Goal: Task Accomplishment & Management: Use online tool/utility

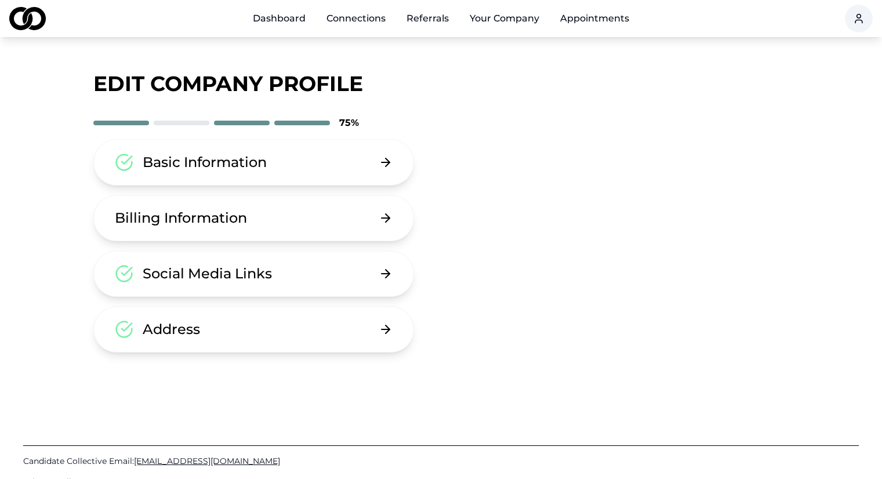
scroll to position [88, 0]
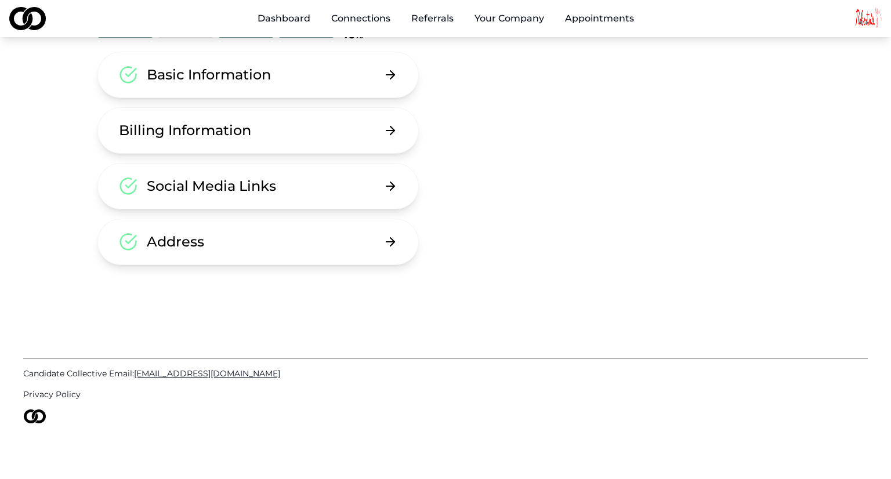
click at [865, 23] on html "Dashboard Connections Referrals Your Company Appointments Edit Company Profile …" at bounding box center [445, 151] width 891 height 479
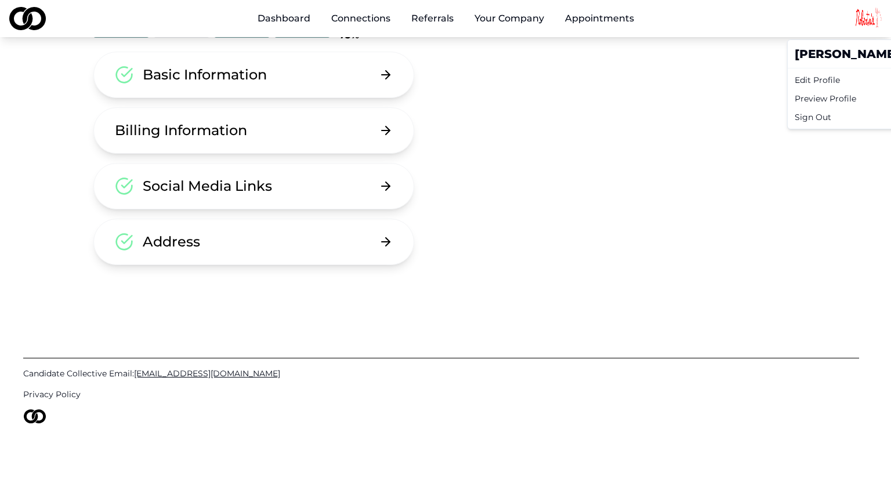
click at [531, 158] on html "Dashboard Connections Referrals Your Company Appointments Edit Company Profile …" at bounding box center [445, 151] width 891 height 479
click at [268, 12] on link "Dashboard" at bounding box center [279, 18] width 71 height 23
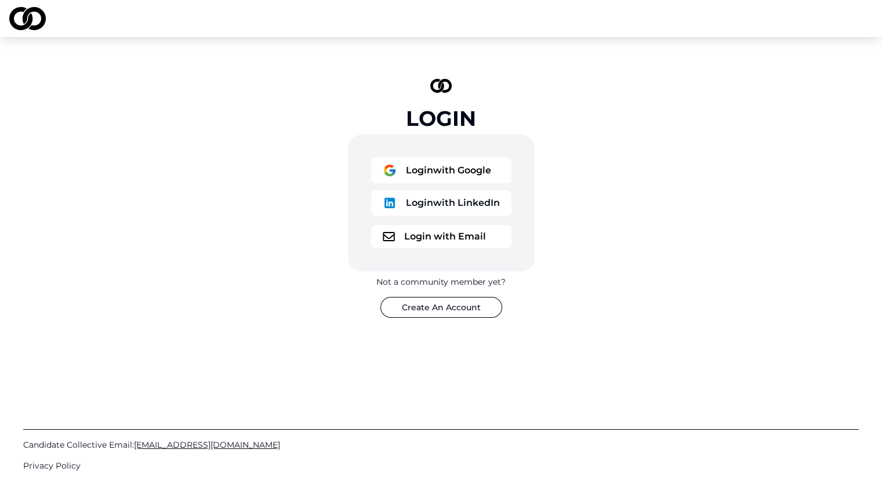
click at [432, 231] on button "Login with Email" at bounding box center [441, 236] width 140 height 23
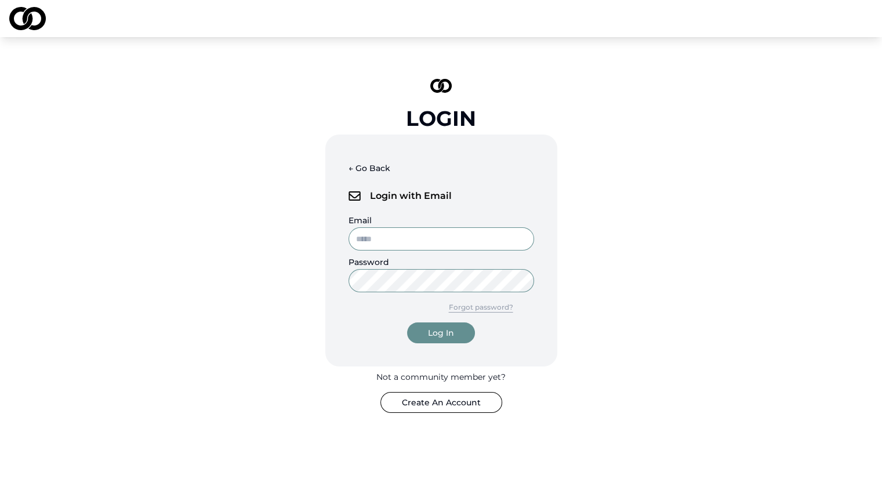
click at [425, 245] on input "Email" at bounding box center [442, 238] width 186 height 23
type input "**********"
click at [407, 322] on button "Log In" at bounding box center [441, 332] width 68 height 21
click at [304, 275] on div "**********" at bounding box center [441, 245] width 348 height 371
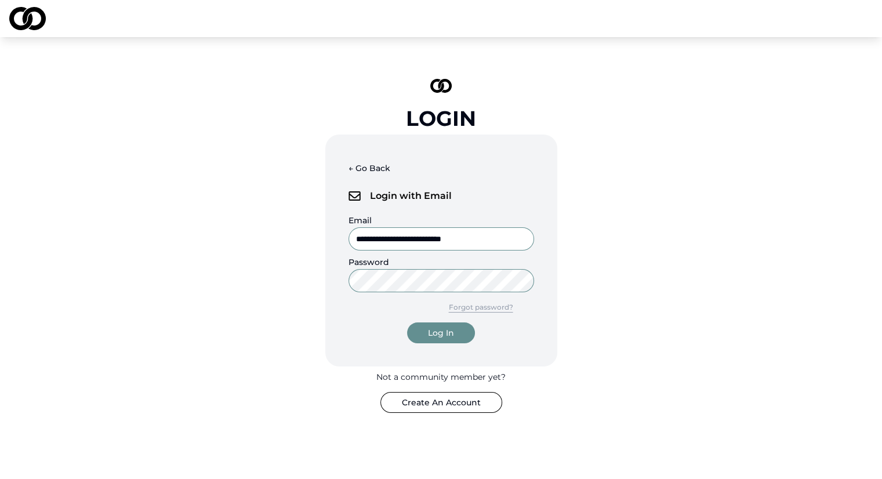
click at [407, 322] on button "Log In" at bounding box center [441, 332] width 68 height 21
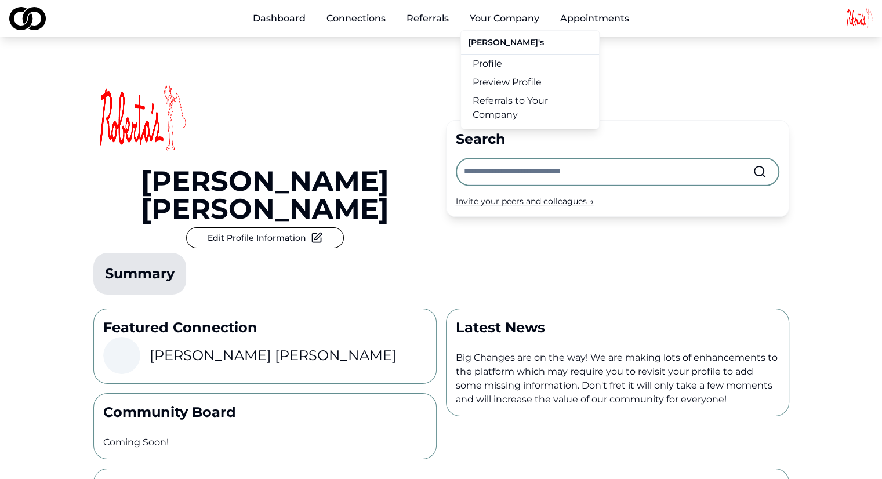
click at [463, 16] on button "Your Company" at bounding box center [504, 18] width 88 height 23
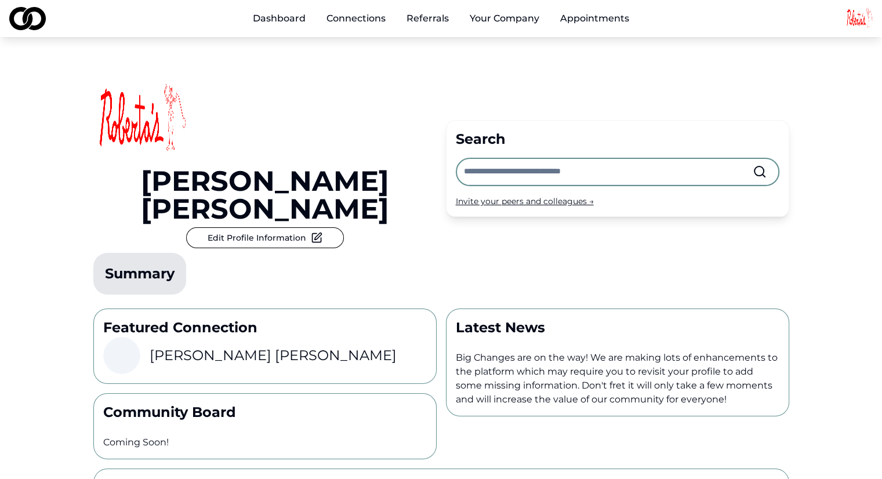
click at [485, 19] on button "Your Company" at bounding box center [504, 18] width 88 height 23
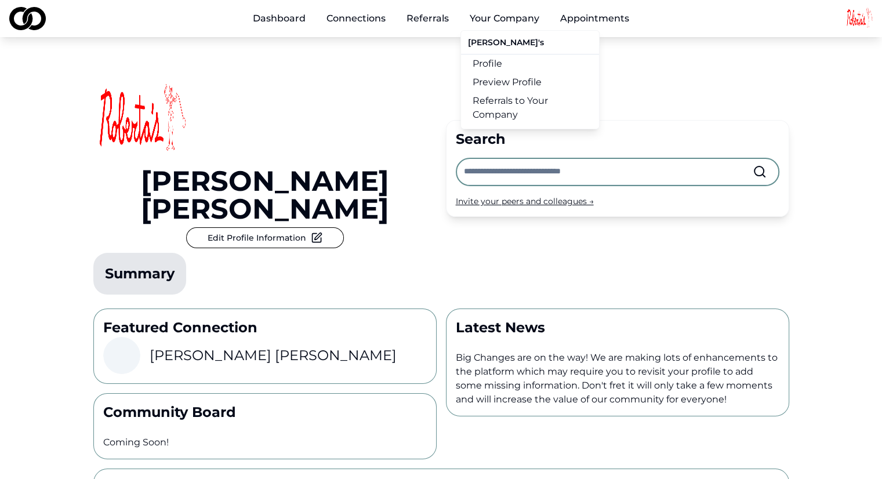
click at [489, 42] on div "[PERSON_NAME]'s" at bounding box center [530, 44] width 138 height 19
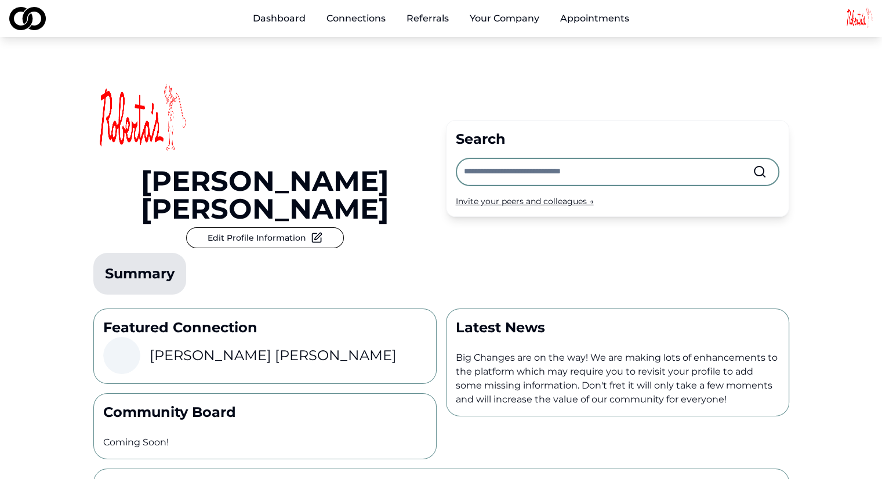
click at [425, 17] on link "Referrals" at bounding box center [427, 18] width 61 height 23
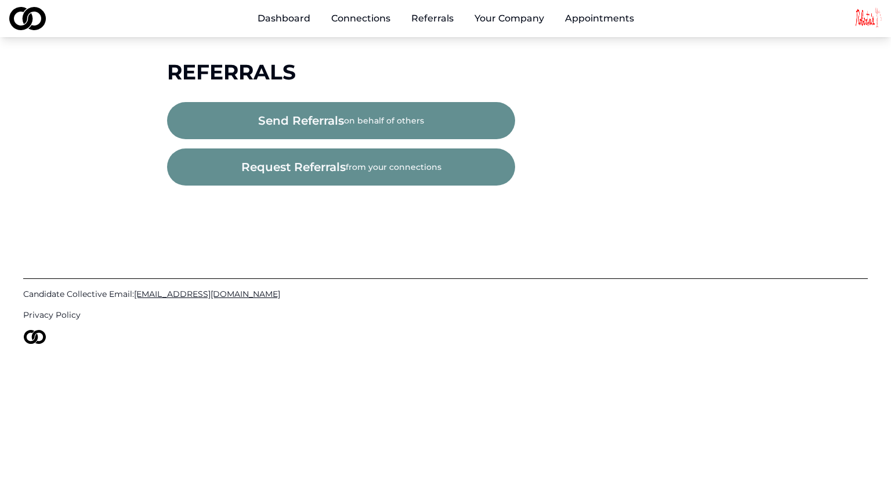
click at [366, 24] on link "Connections" at bounding box center [361, 18] width 78 height 23
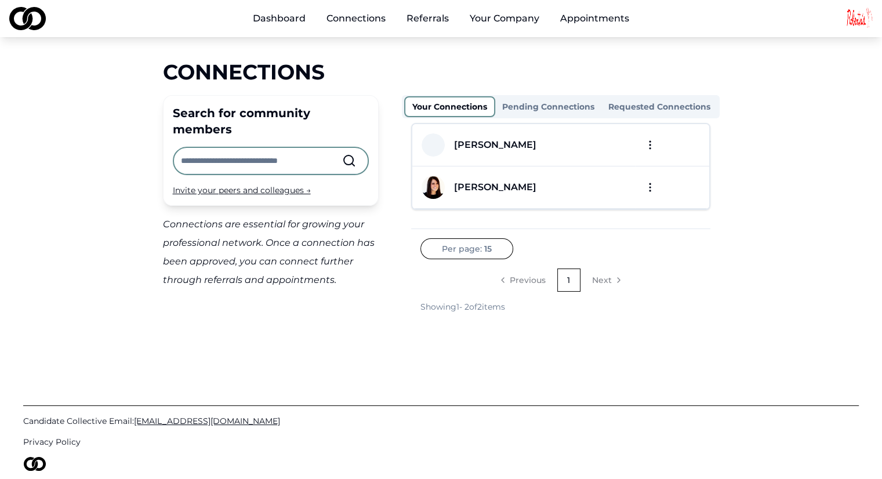
click at [525, 22] on button "Your Company" at bounding box center [504, 18] width 88 height 23
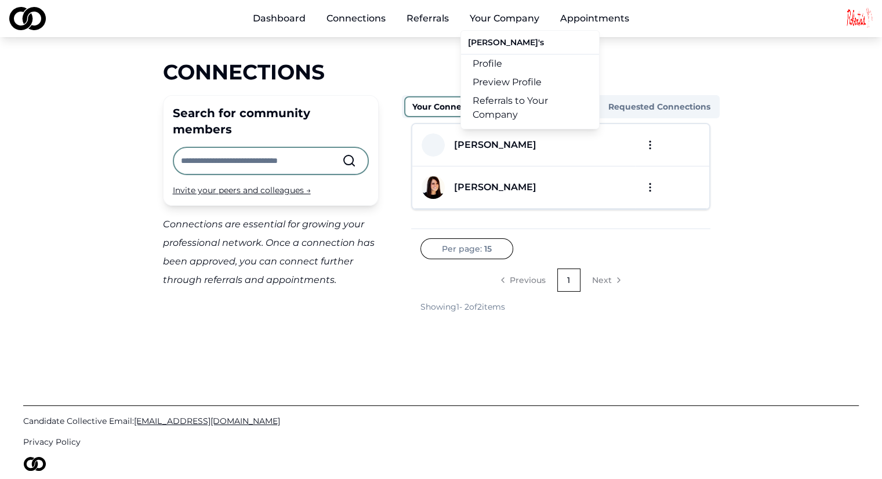
click at [491, 64] on link "Profile" at bounding box center [530, 64] width 138 height 19
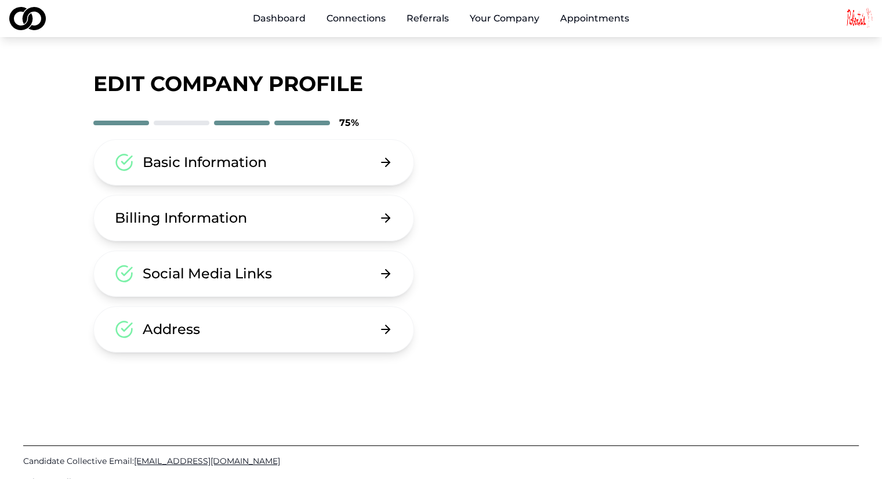
click at [582, 20] on link "Appointments" at bounding box center [595, 18] width 88 height 23
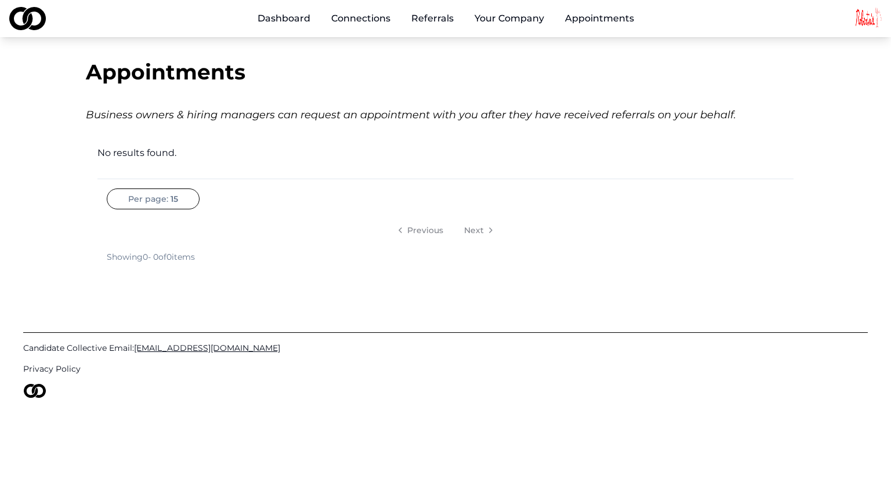
click at [438, 15] on link "Referrals" at bounding box center [432, 18] width 61 height 23
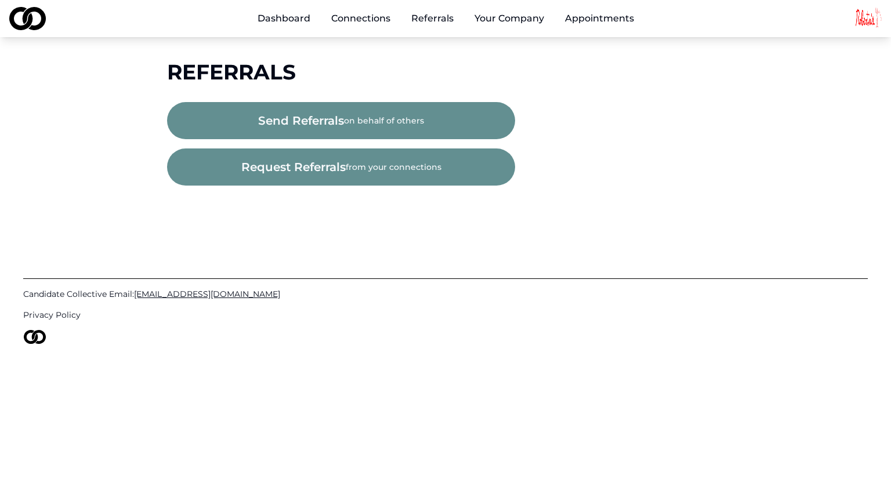
click at [365, 21] on link "Connections" at bounding box center [361, 18] width 78 height 23
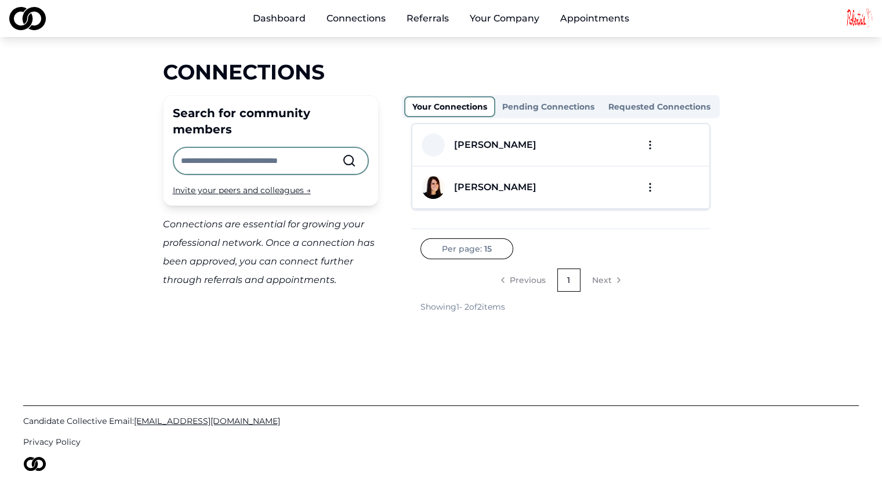
click at [281, 20] on link "Dashboard" at bounding box center [279, 18] width 71 height 23
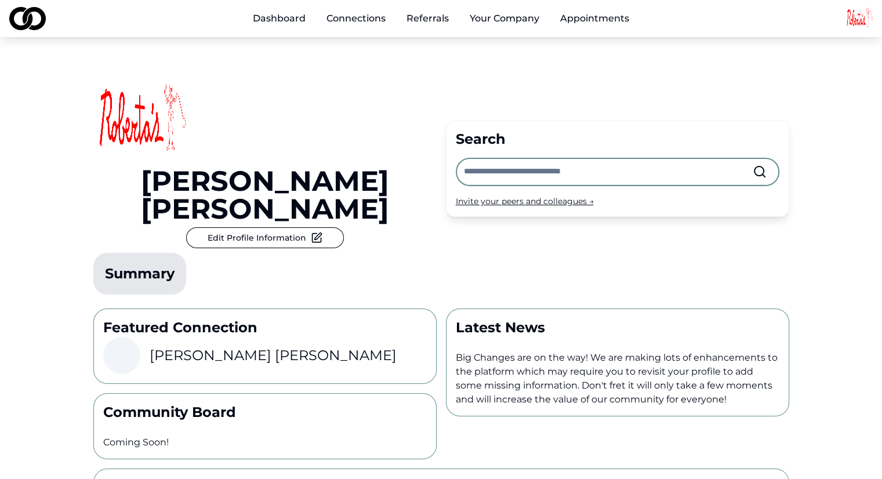
click at [356, 16] on link "Connections" at bounding box center [356, 18] width 78 height 23
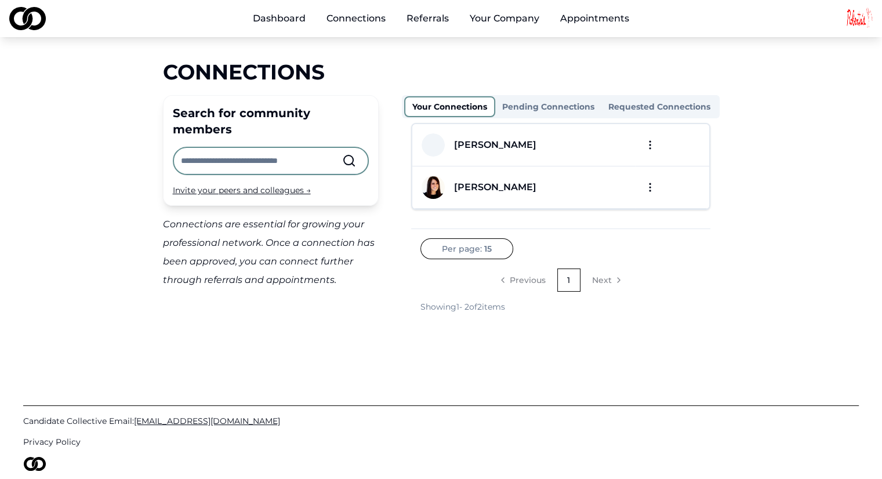
click at [415, 21] on link "Referrals" at bounding box center [427, 18] width 61 height 23
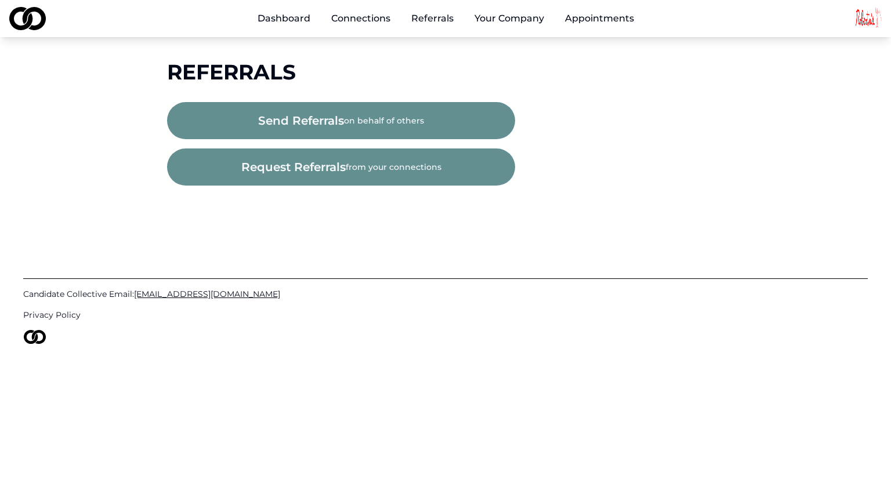
click at [365, 168] on button "request referrals from your connections" at bounding box center [341, 166] width 348 height 37
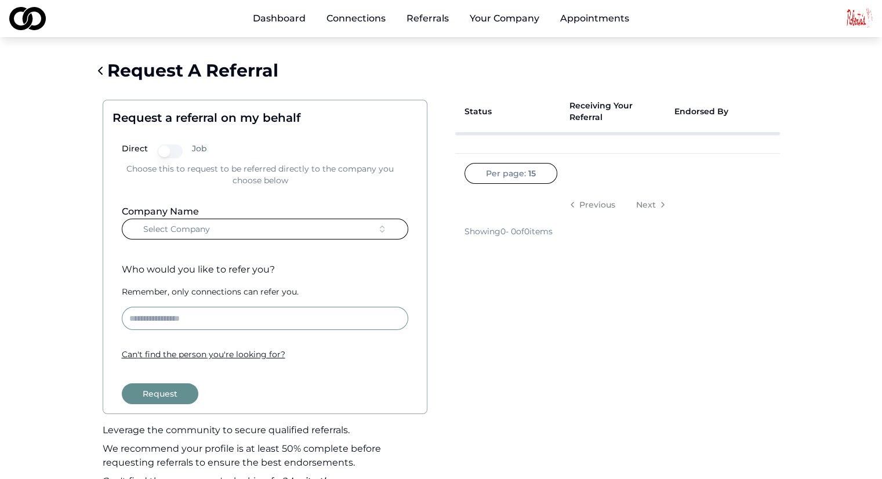
click at [299, 22] on link "Dashboard" at bounding box center [279, 18] width 71 height 23
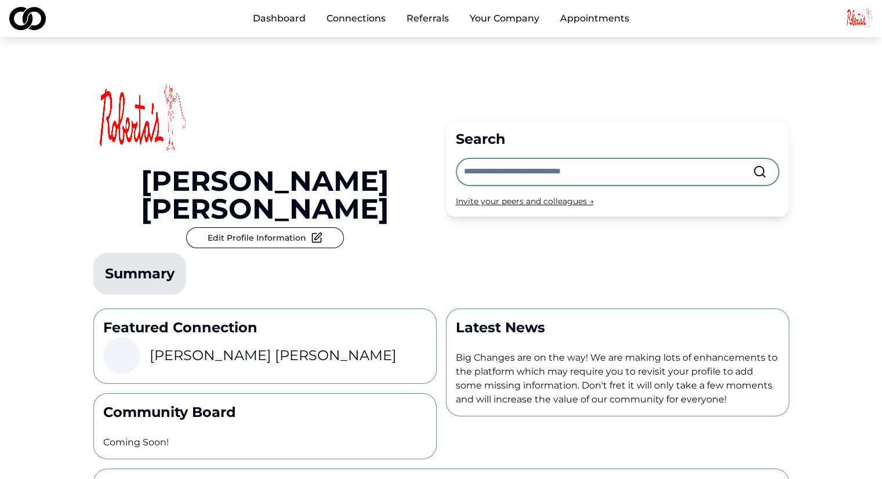
click at [364, 17] on link "Connections" at bounding box center [356, 18] width 78 height 23
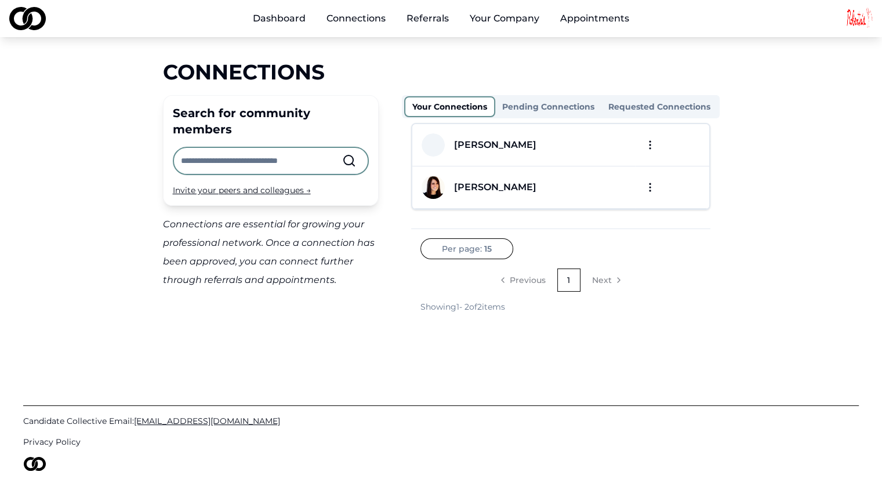
click at [655, 105] on button "Requested Connections" at bounding box center [659, 106] width 116 height 19
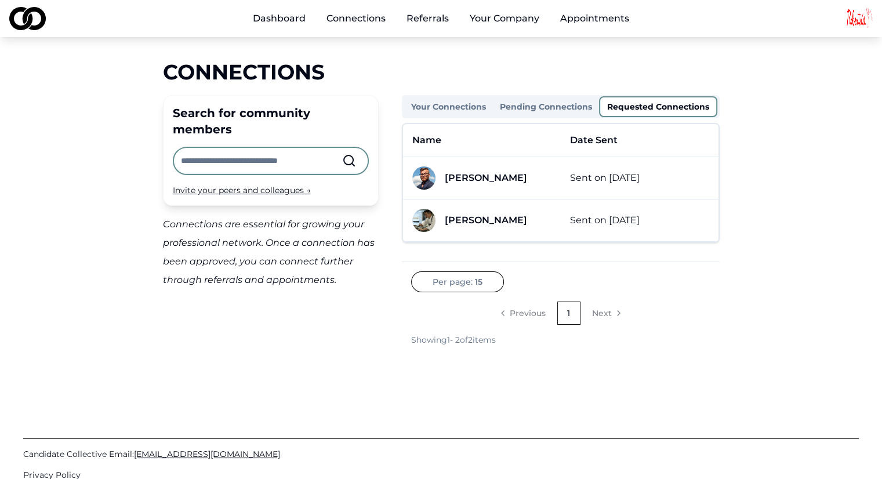
click at [582, 21] on link "Appointments" at bounding box center [595, 18] width 88 height 23
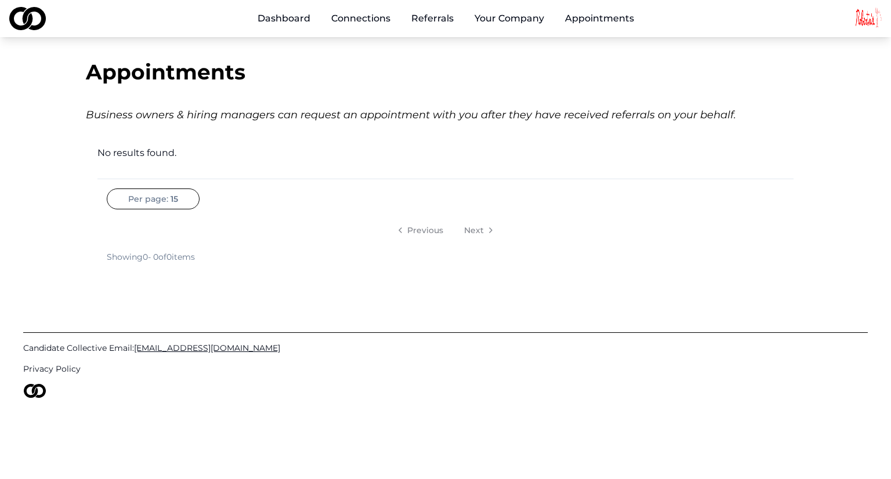
click at [474, 25] on div "Main" at bounding box center [474, 25] width 0 height 1
click at [501, 19] on button "Your Company" at bounding box center [509, 18] width 88 height 23
click at [480, 18] on button "Your Company" at bounding box center [509, 18] width 88 height 23
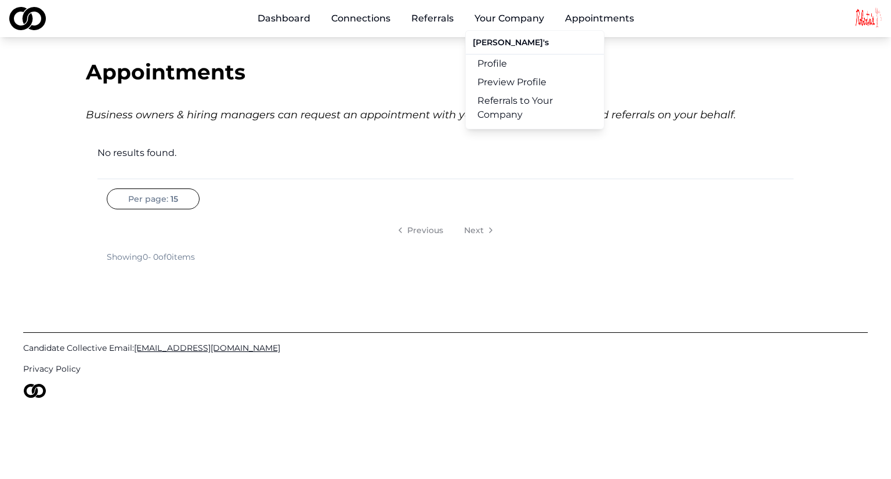
click at [487, 66] on link "Profile" at bounding box center [535, 64] width 138 height 19
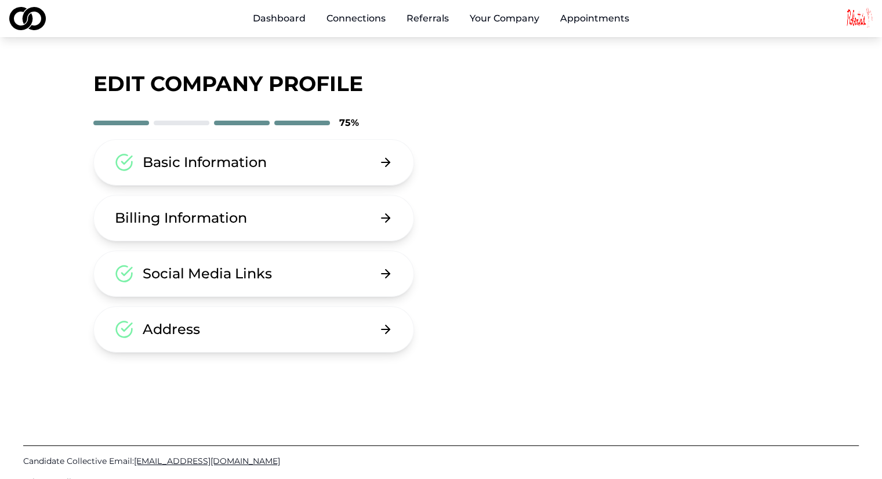
click at [350, 19] on link "Connections" at bounding box center [356, 18] width 78 height 23
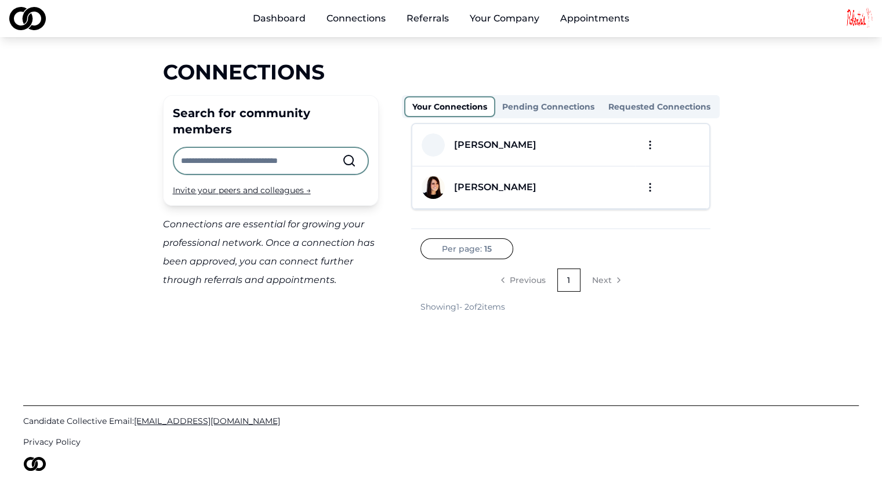
click at [442, 17] on link "Referrals" at bounding box center [427, 18] width 61 height 23
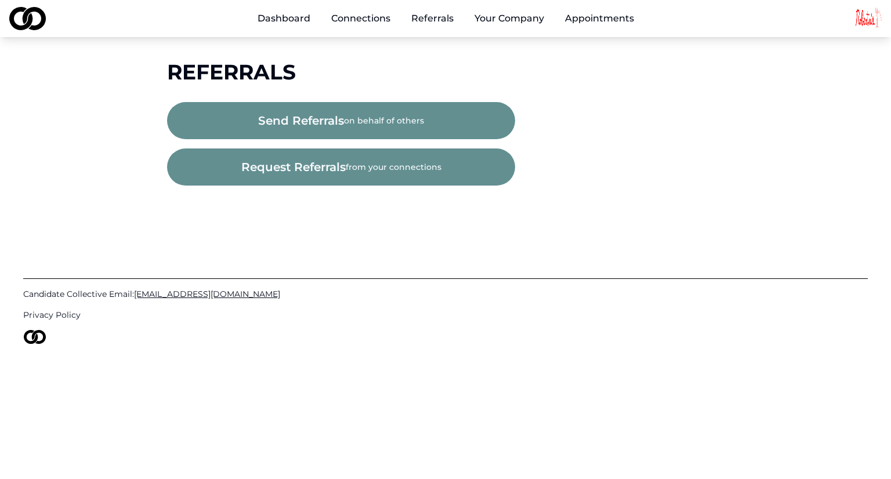
click at [512, 17] on button "Your Company" at bounding box center [509, 18] width 88 height 23
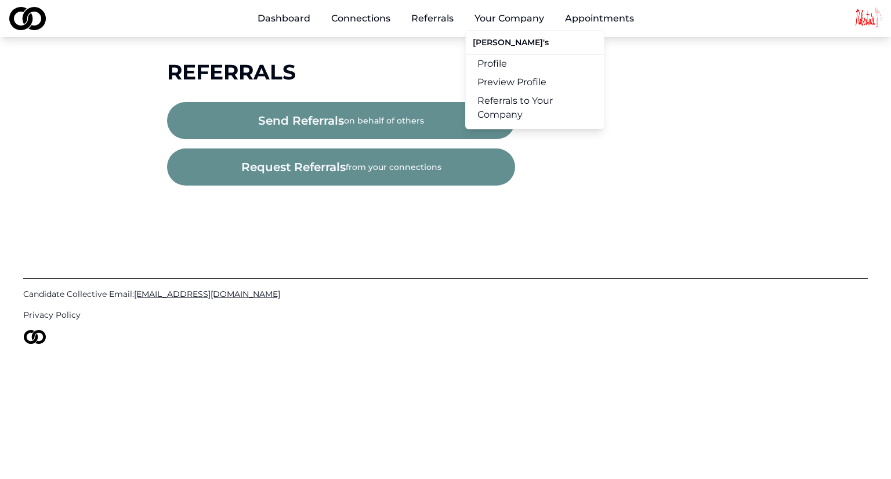
click at [489, 84] on link "Preview Profile" at bounding box center [535, 82] width 138 height 19
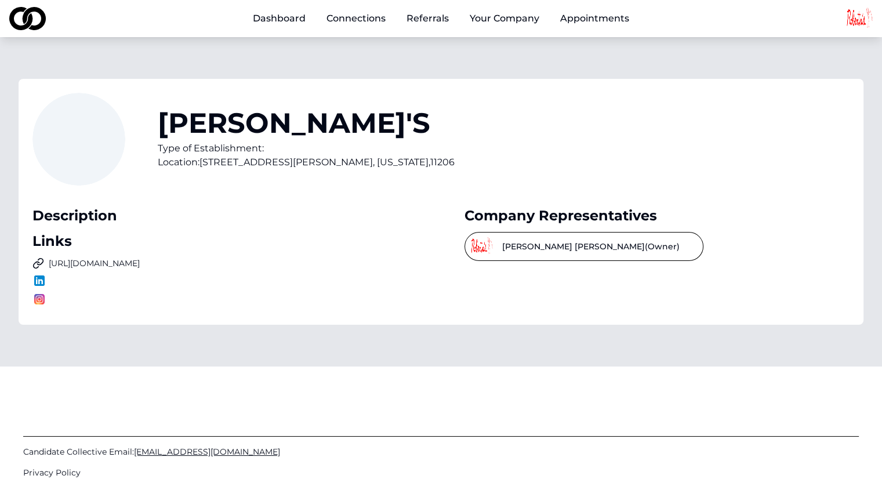
click at [286, 21] on link "Dashboard" at bounding box center [279, 18] width 71 height 23
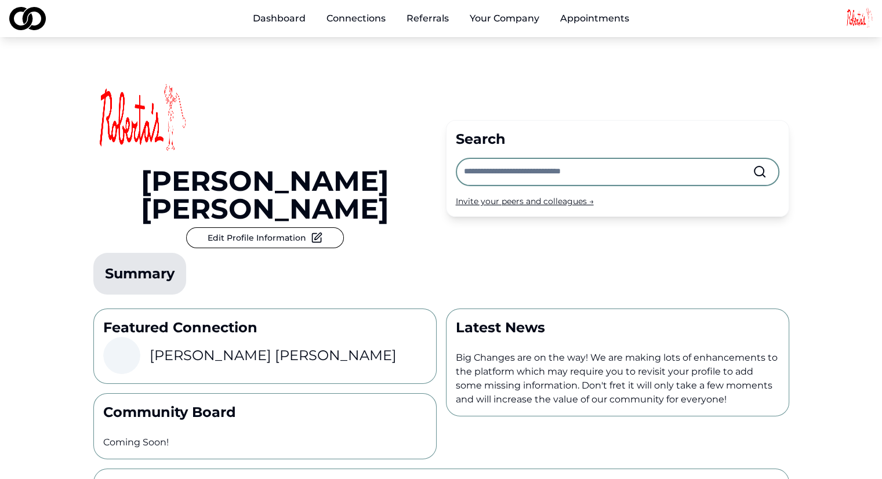
click at [348, 17] on link "Connections" at bounding box center [356, 18] width 78 height 23
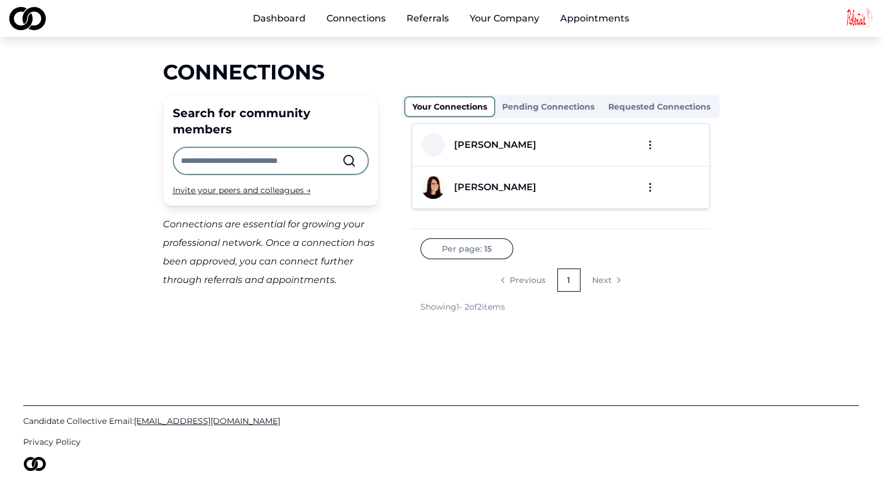
click at [268, 148] on input "text" at bounding box center [261, 161] width 161 height 26
click at [273, 125] on div "Search for community members Invite your peers and colleagues →" at bounding box center [271, 150] width 216 height 111
click at [267, 184] on div "Invite your peers and colleagues →" at bounding box center [271, 190] width 196 height 12
click at [405, 21] on link "Referrals" at bounding box center [427, 18] width 61 height 23
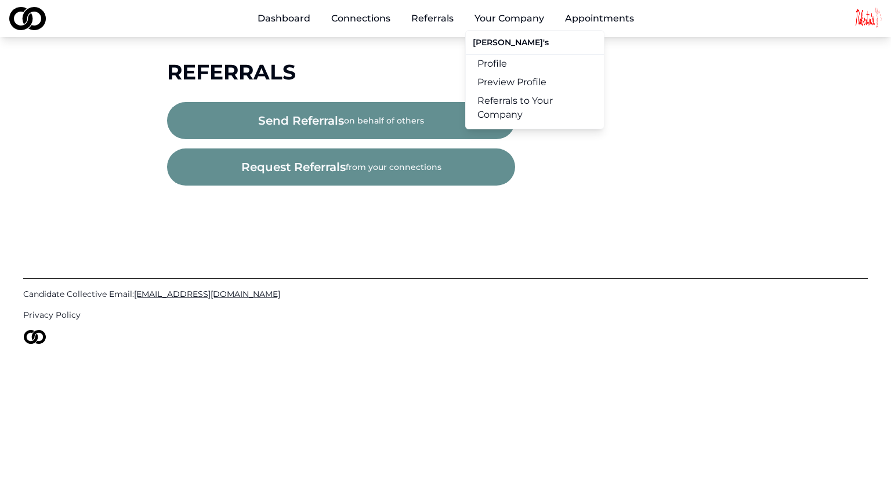
click at [498, 79] on link "Preview Profile" at bounding box center [535, 82] width 138 height 19
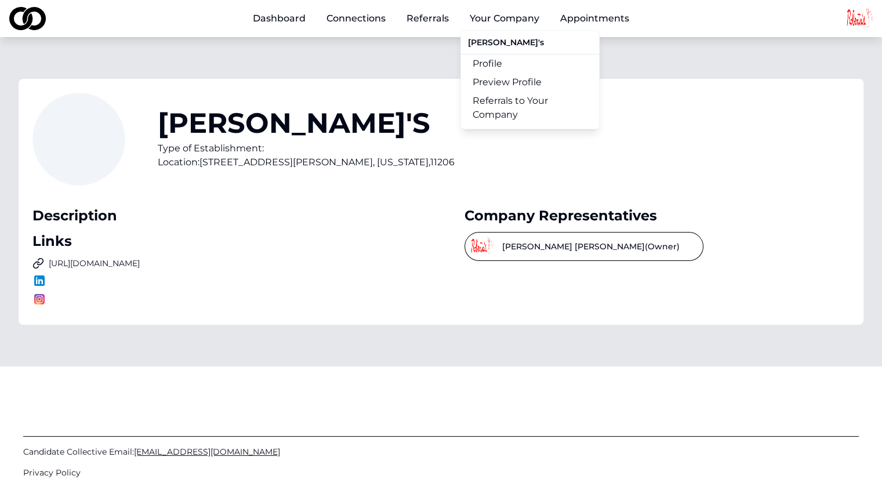
click at [487, 61] on link "Profile" at bounding box center [530, 64] width 138 height 19
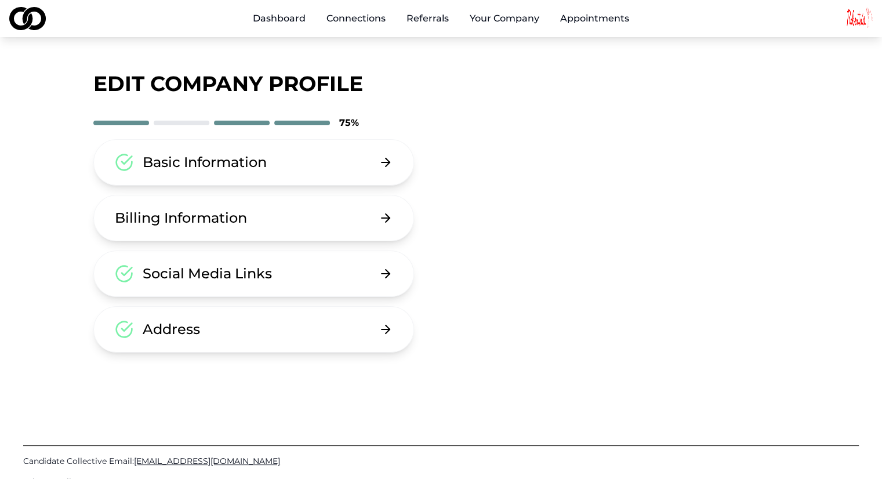
click at [566, 16] on link "Appointments" at bounding box center [595, 18] width 88 height 23
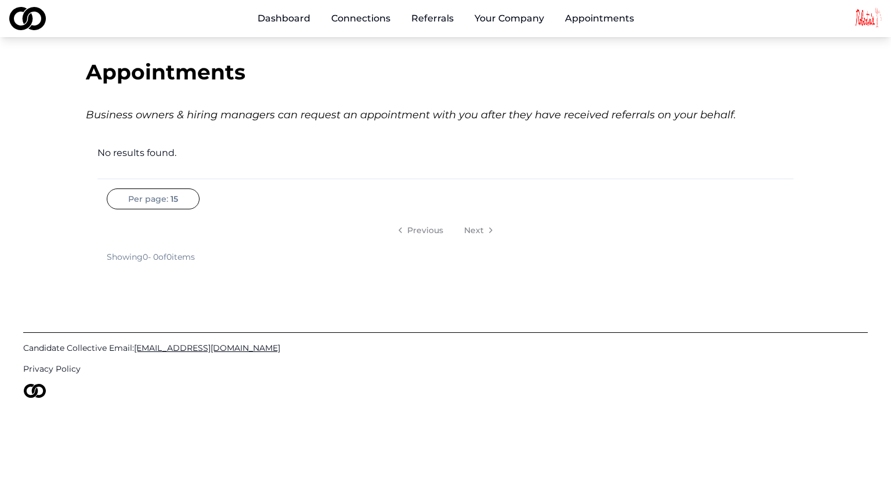
click at [279, 21] on link "Dashboard" at bounding box center [283, 18] width 71 height 23
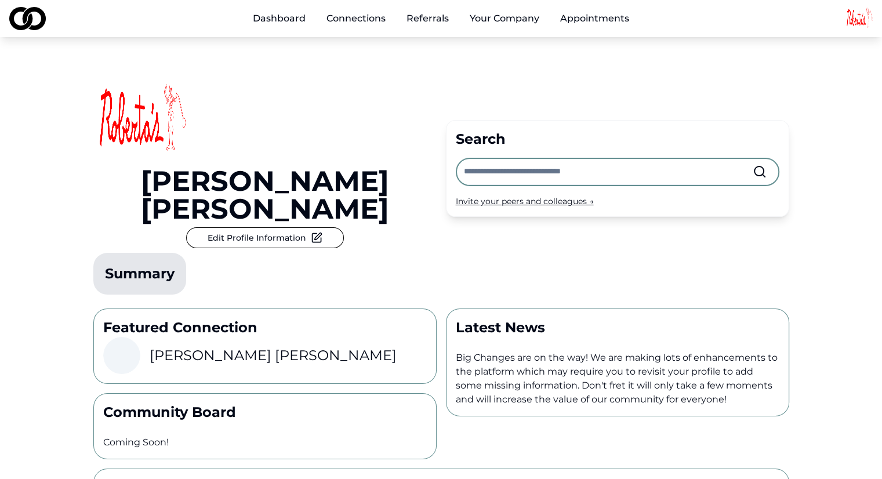
click at [360, 19] on link "Connections" at bounding box center [356, 18] width 78 height 23
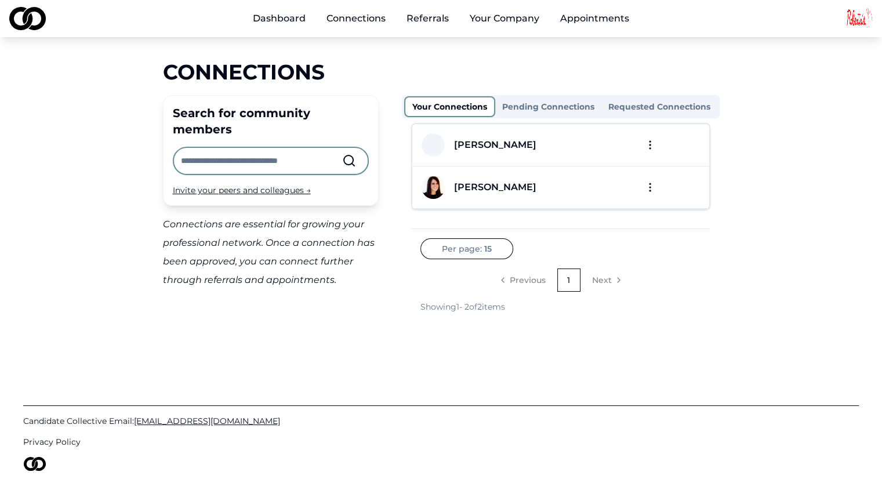
click at [425, 26] on link "Referrals" at bounding box center [427, 18] width 61 height 23
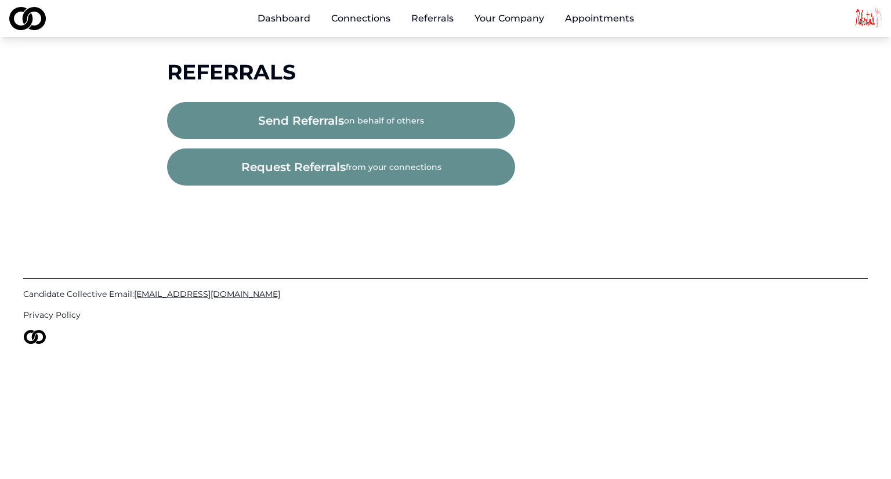
click at [517, 26] on button "Your Company" at bounding box center [509, 18] width 88 height 23
click at [879, 21] on html "Dashboard Connections Referrals Your Company Appointments Referrals send referr…" at bounding box center [445, 239] width 891 height 479
click at [601, 17] on html "Dashboard Connections Referrals Your Company Appointments Referrals send referr…" at bounding box center [445, 239] width 891 height 479
click at [304, 23] on link "Dashboard" at bounding box center [283, 18] width 71 height 23
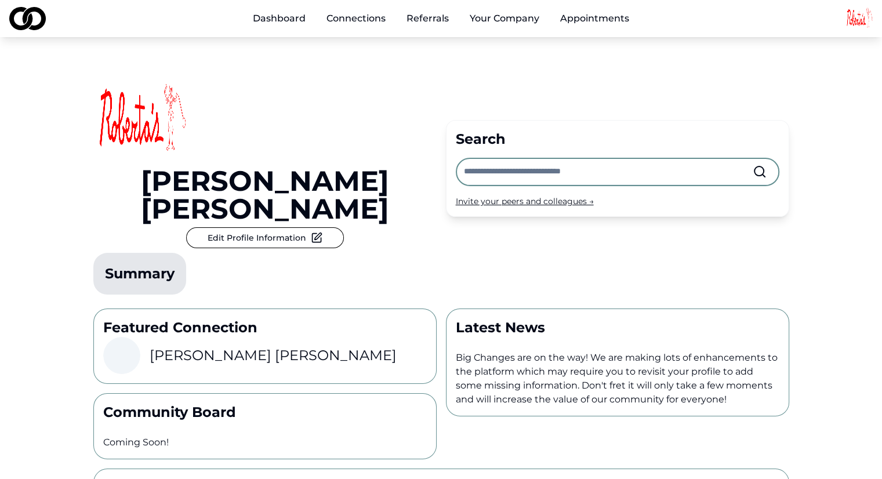
click at [353, 19] on link "Connections" at bounding box center [356, 18] width 78 height 23
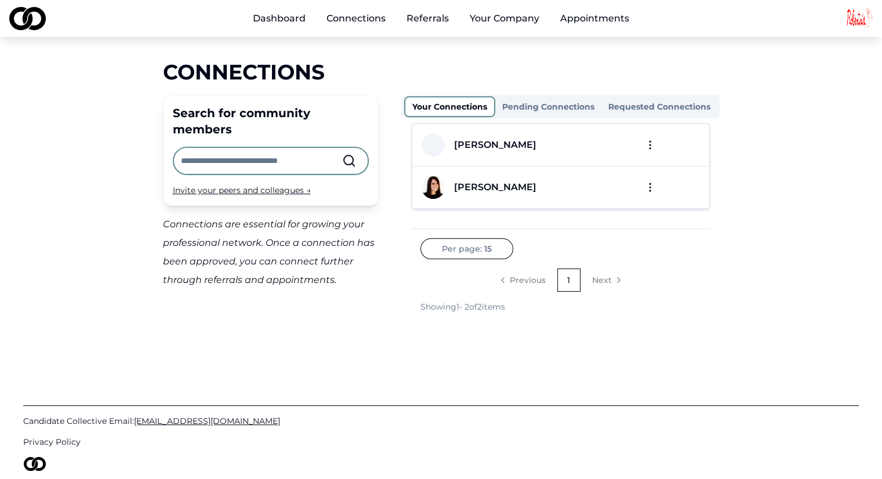
click at [420, 17] on link "Referrals" at bounding box center [427, 18] width 61 height 23
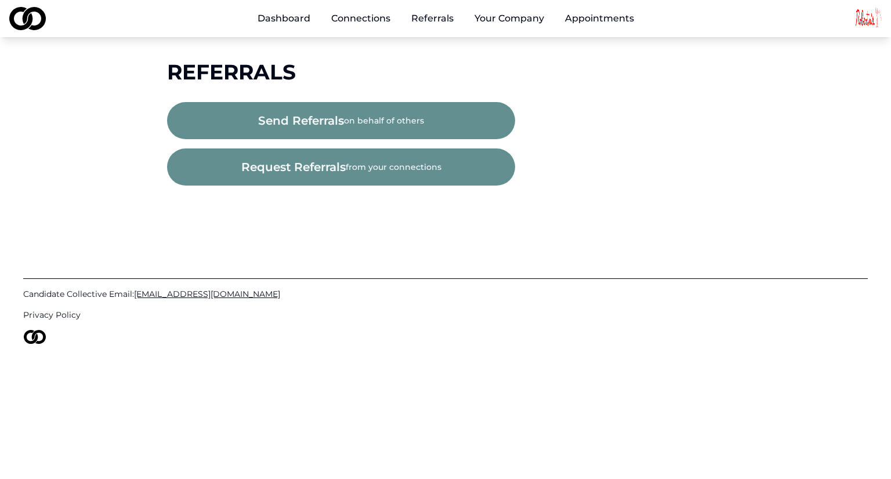
click at [501, 12] on button "Your Company" at bounding box center [509, 18] width 88 height 23
click at [346, 16] on link "Connections" at bounding box center [361, 18] width 78 height 23
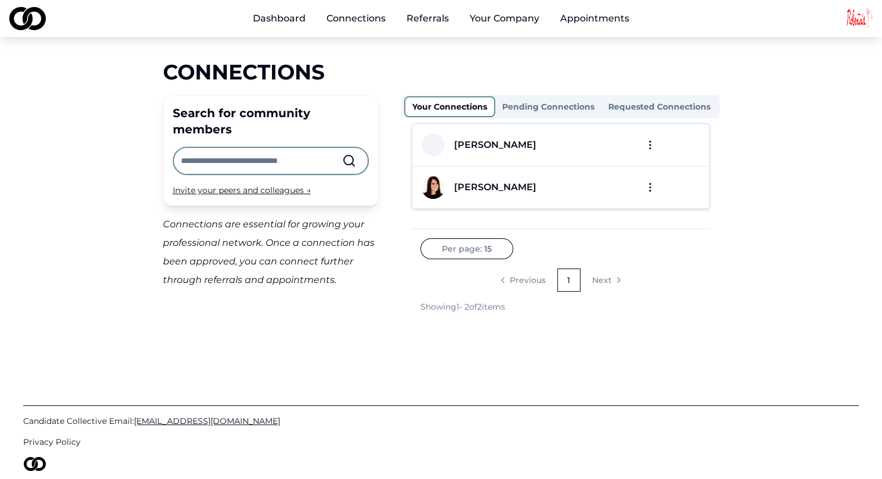
click at [302, 19] on link "Dashboard" at bounding box center [279, 18] width 71 height 23
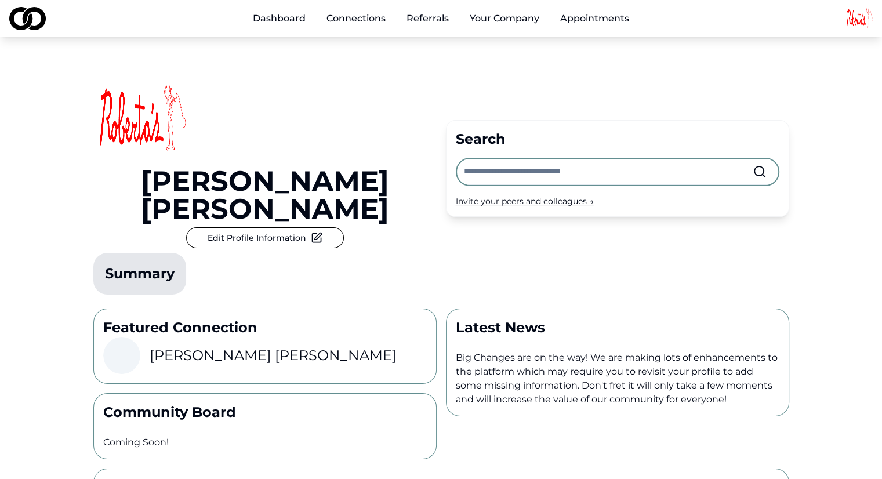
click at [496, 14] on button "Your Company" at bounding box center [504, 18] width 88 height 23
click at [483, 17] on button "Your Company" at bounding box center [504, 18] width 88 height 23
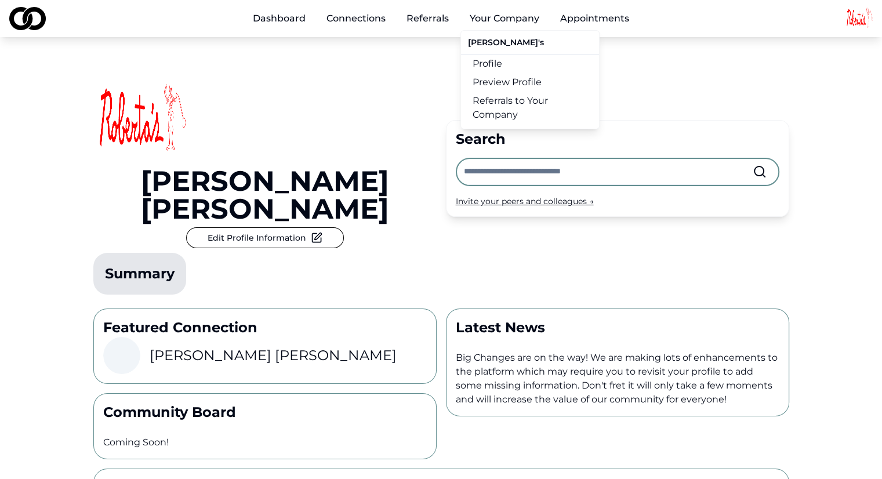
click at [483, 19] on button "Your Company" at bounding box center [504, 18] width 88 height 23
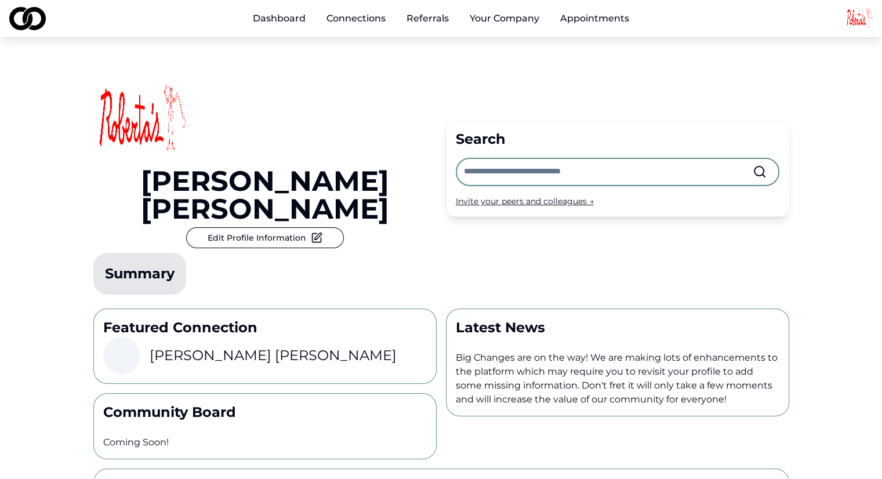
click at [483, 19] on button "Your Company" at bounding box center [504, 18] width 88 height 23
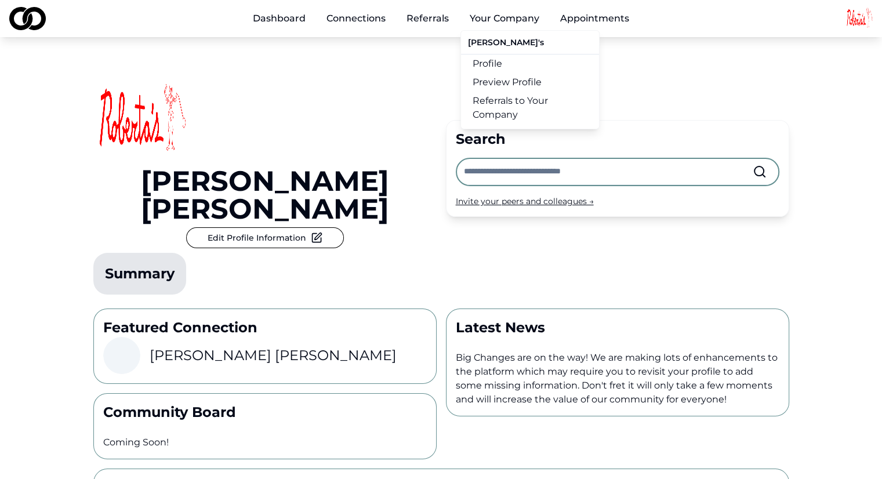
click at [493, 60] on link "Profile" at bounding box center [530, 64] width 138 height 19
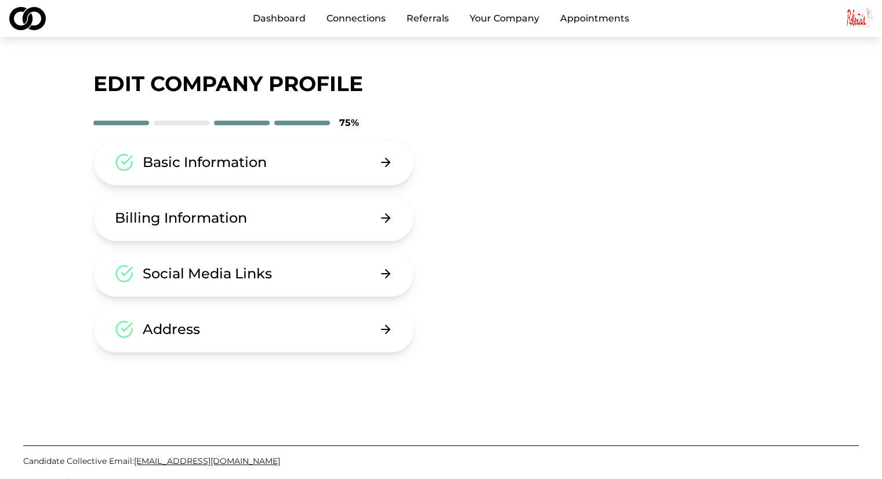
click at [578, 17] on link "Appointments" at bounding box center [595, 18] width 88 height 23
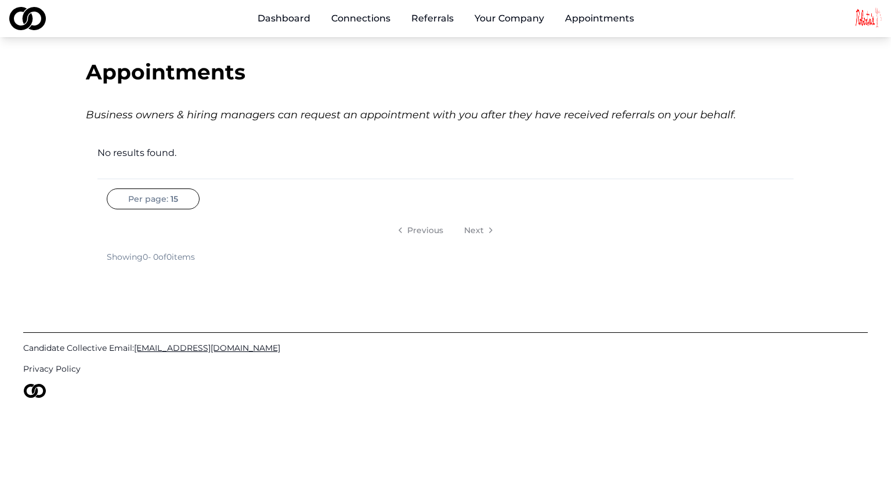
click at [431, 22] on link "Referrals" at bounding box center [432, 18] width 61 height 23
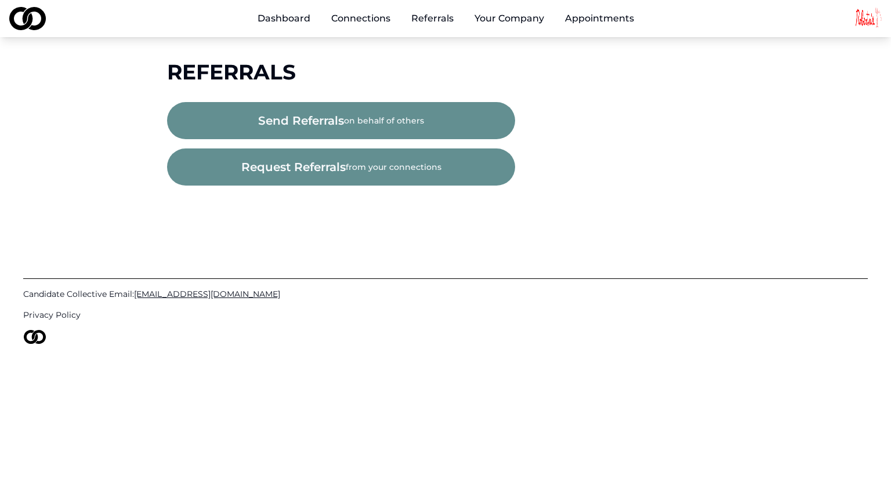
click at [350, 14] on link "Connections" at bounding box center [361, 18] width 78 height 23
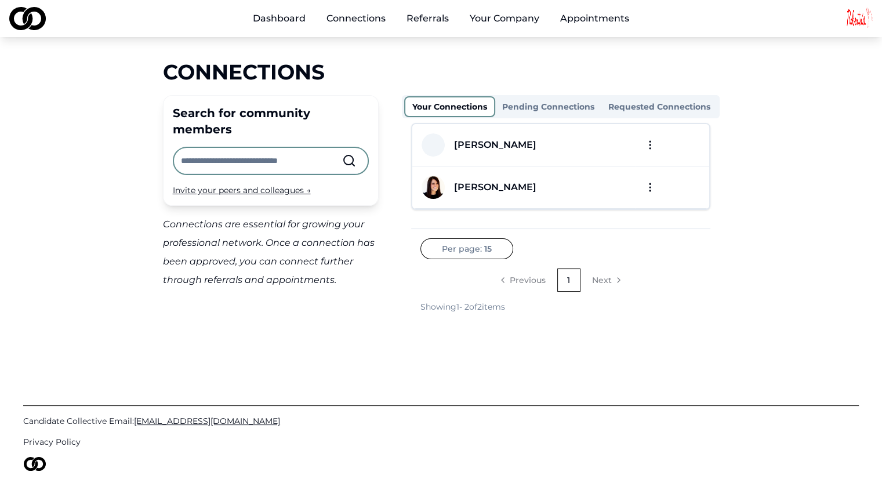
click at [477, 17] on button "Your Company" at bounding box center [504, 18] width 88 height 23
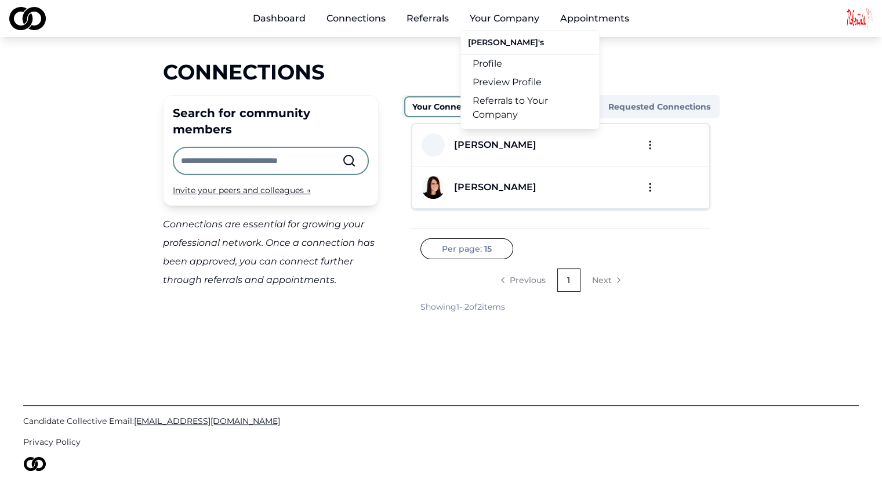
click at [494, 82] on link "Preview Profile" at bounding box center [530, 82] width 138 height 19
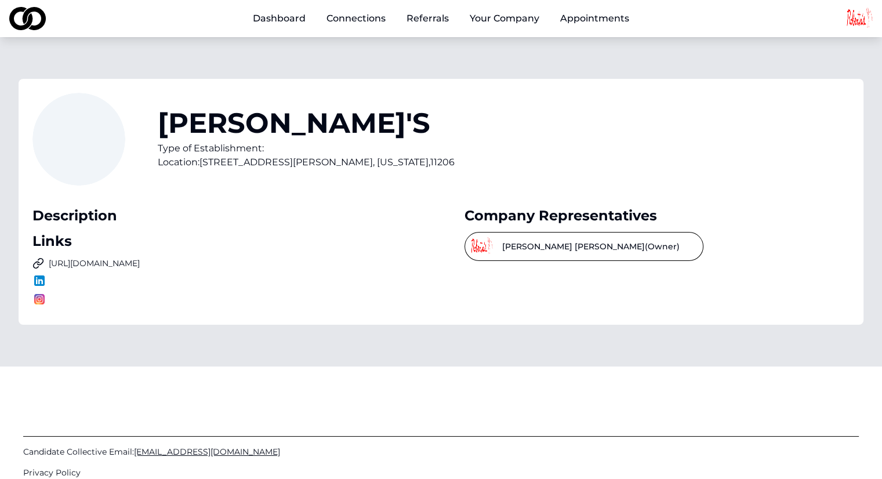
click at [277, 21] on link "Dashboard" at bounding box center [279, 18] width 71 height 23
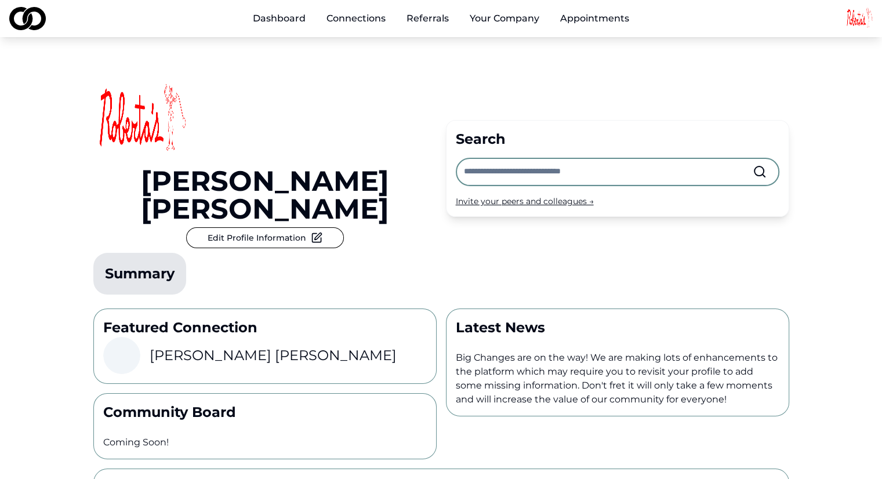
click at [287, 26] on link "Dashboard" at bounding box center [279, 18] width 71 height 23
click at [348, 17] on link "Connections" at bounding box center [356, 18] width 78 height 23
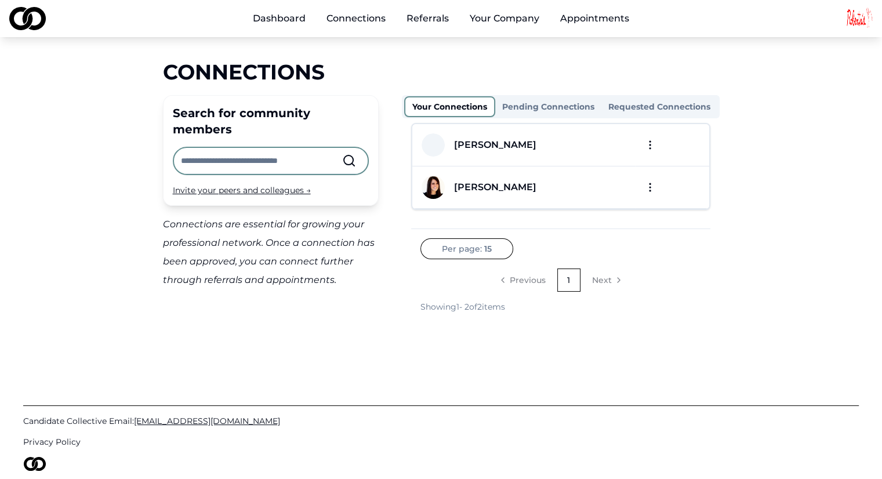
click at [441, 20] on link "Referrals" at bounding box center [427, 18] width 61 height 23
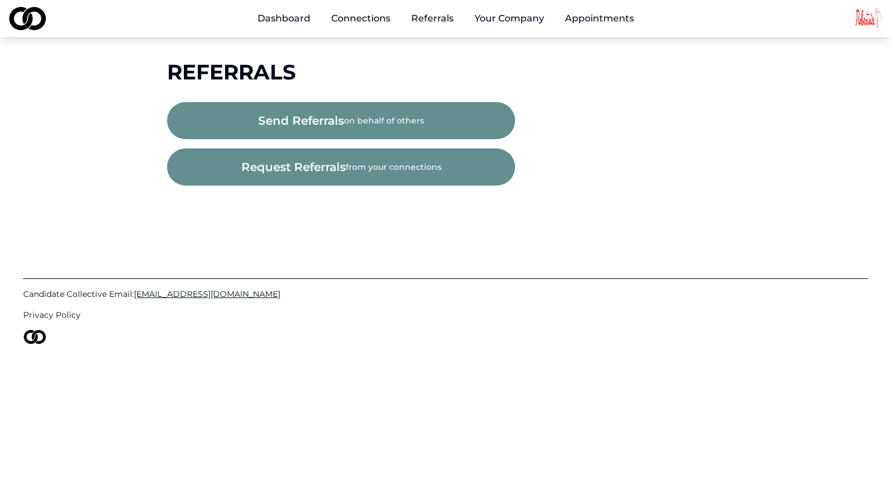
click at [507, 23] on button "Your Company" at bounding box center [509, 18] width 88 height 23
click at [565, 25] on div "Main" at bounding box center [565, 25] width 0 height 1
click at [583, 16] on link "Appointments" at bounding box center [600, 18] width 88 height 23
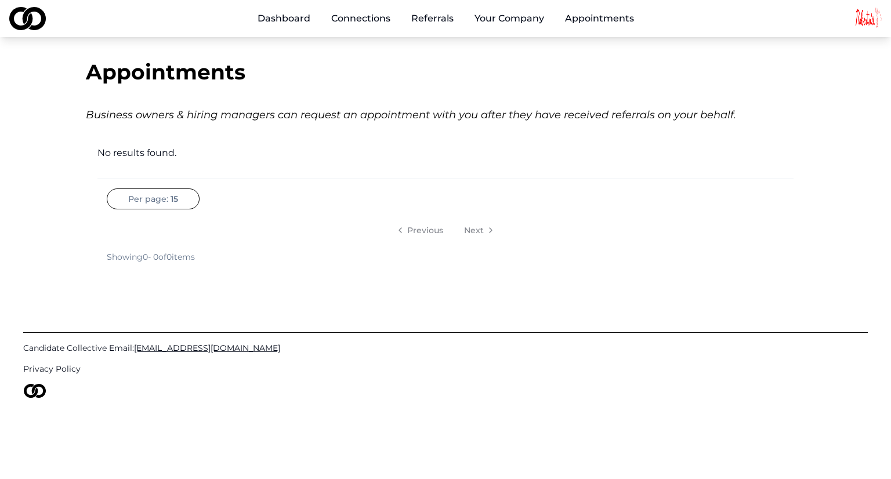
click at [518, 21] on button "Your Company" at bounding box center [509, 18] width 88 height 23
click at [448, 21] on link "Referrals" at bounding box center [432, 18] width 61 height 23
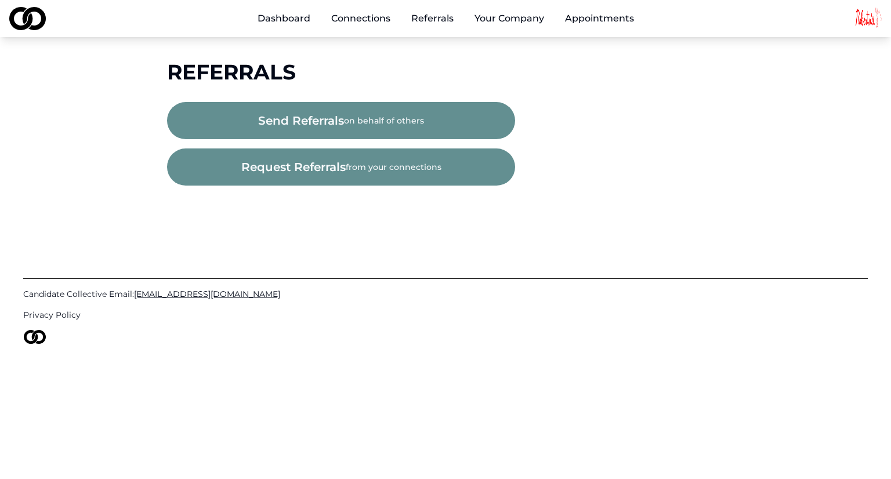
click at [302, 28] on link "Dashboard" at bounding box center [283, 18] width 71 height 23
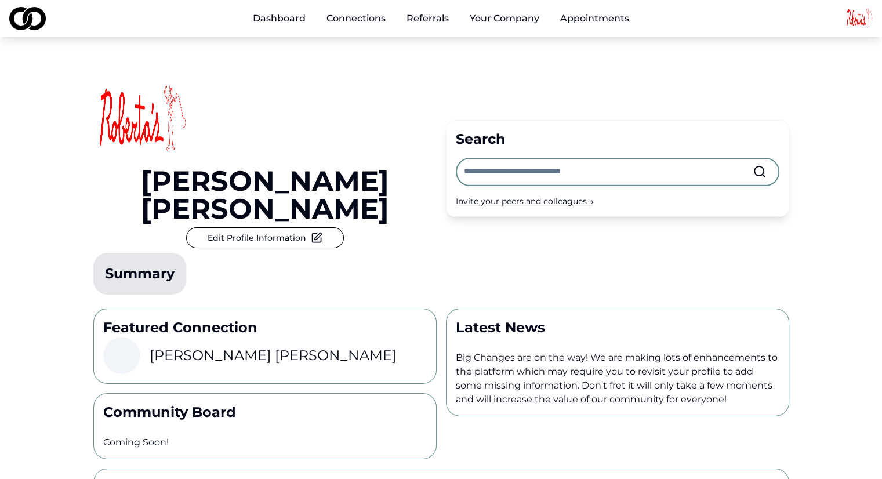
click at [34, 5] on div "Dashboard Connections Referrals Your Company Appointments" at bounding box center [441, 18] width 882 height 37
click at [30, 20] on img at bounding box center [27, 18] width 37 height 23
click at [290, 19] on link "Dashboard" at bounding box center [279, 18] width 71 height 23
click at [339, 13] on link "Connections" at bounding box center [356, 18] width 78 height 23
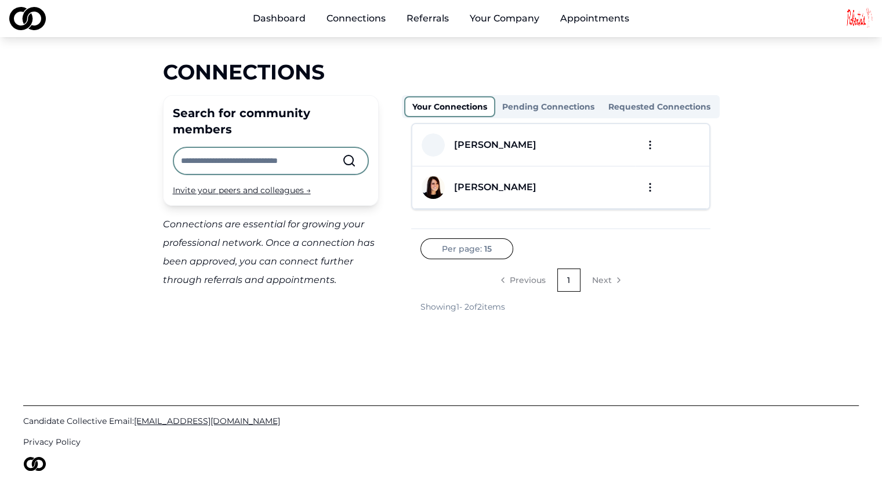
click at [423, 19] on link "Referrals" at bounding box center [427, 18] width 61 height 23
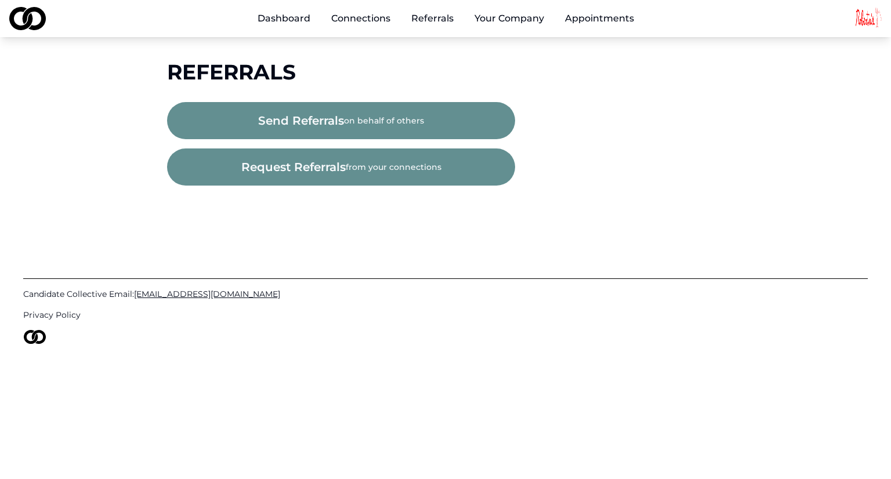
click at [523, 19] on button "Your Company" at bounding box center [509, 18] width 88 height 23
click at [506, 21] on button "Your Company" at bounding box center [509, 18] width 88 height 23
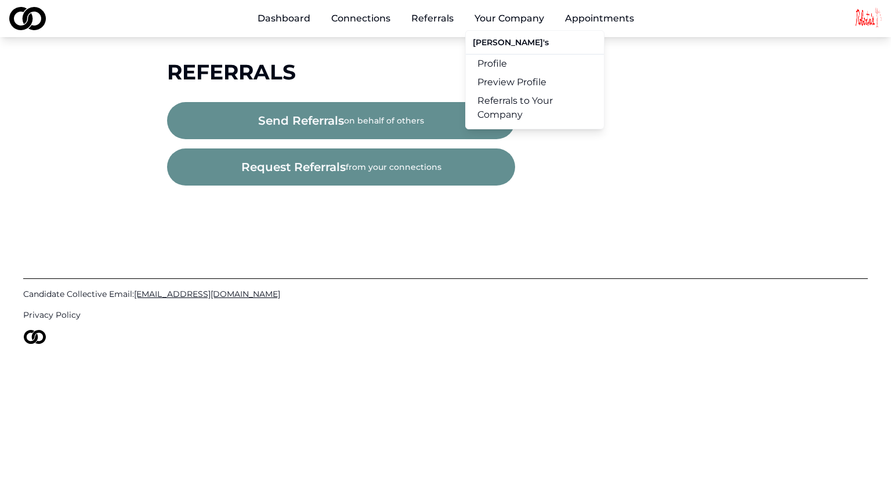
click at [492, 42] on div "[PERSON_NAME]'s" at bounding box center [535, 44] width 138 height 19
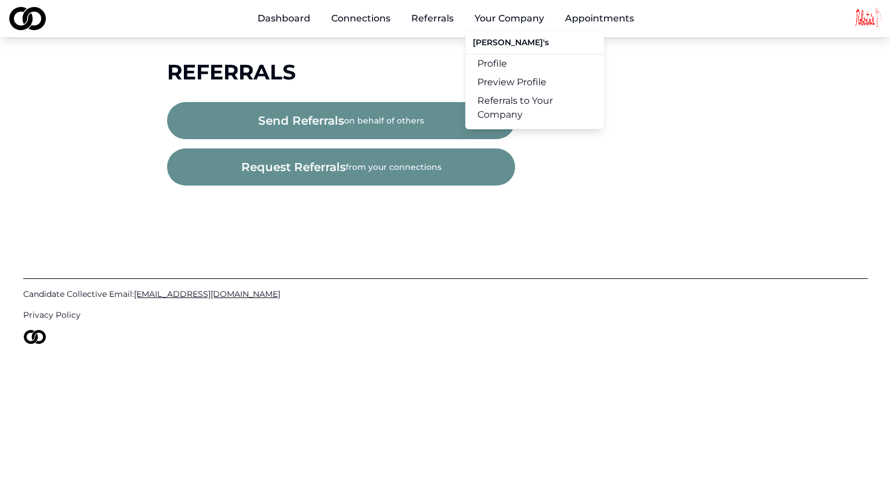
click at [494, 55] on link "Profile" at bounding box center [535, 64] width 138 height 19
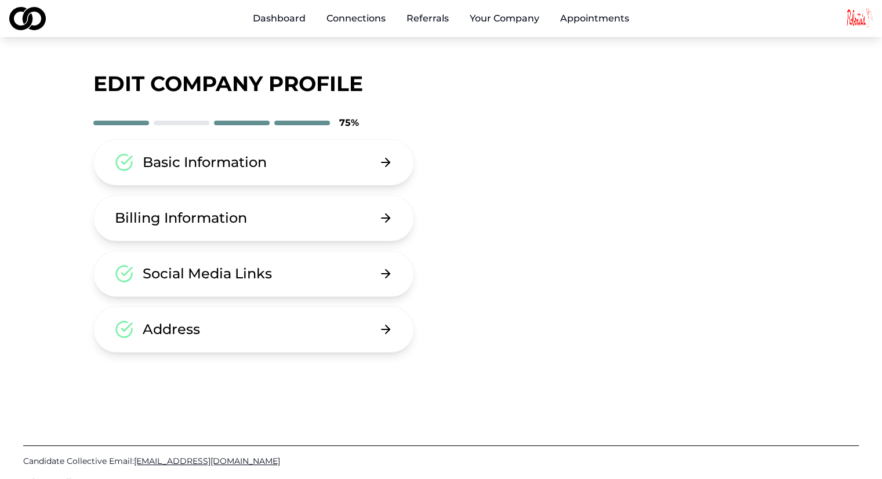
click at [267, 180] on button "Basic Information" at bounding box center [253, 162] width 321 height 46
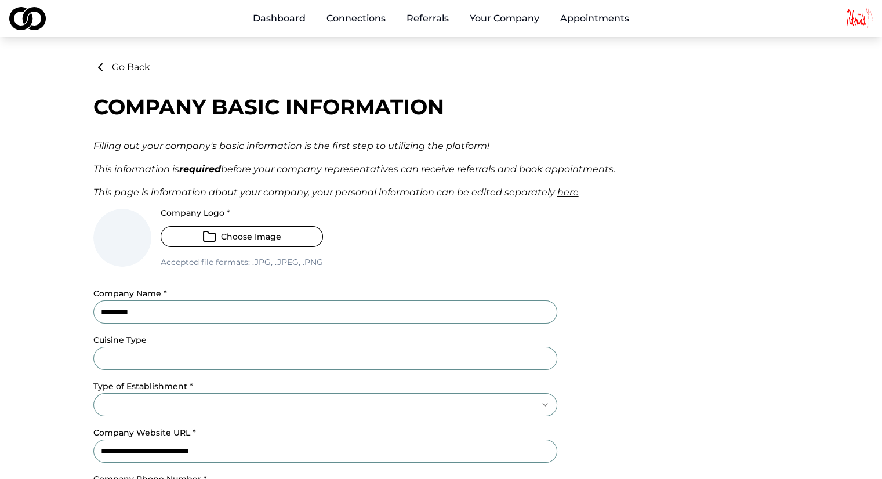
click at [105, 70] on icon at bounding box center [100, 67] width 14 height 14
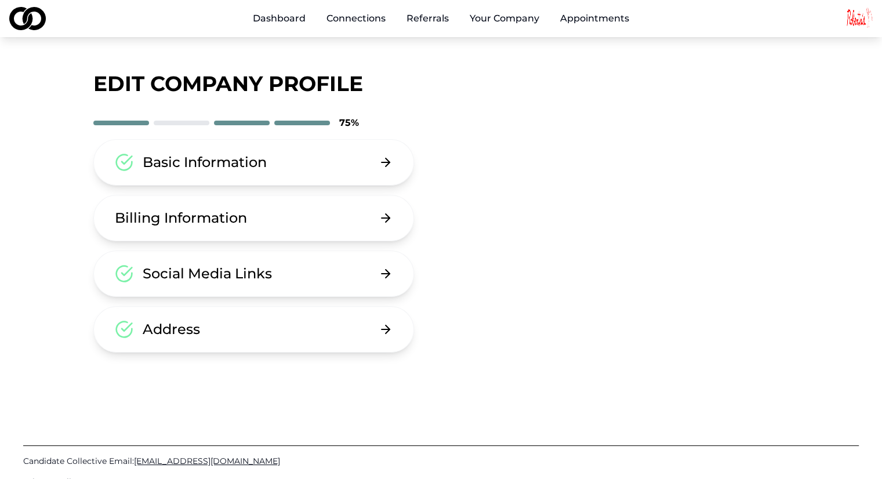
click at [501, 14] on button "Your Company" at bounding box center [504, 18] width 88 height 23
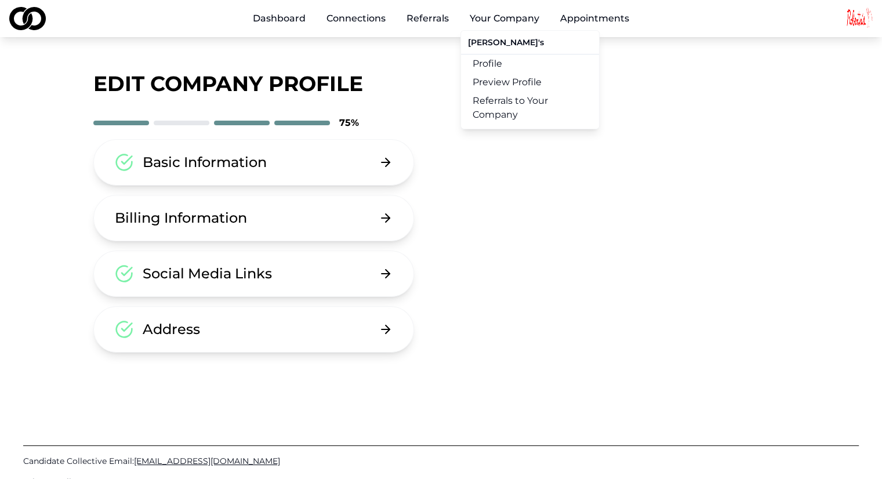
click at [499, 98] on link "Referrals to Your Company" at bounding box center [530, 108] width 138 height 32
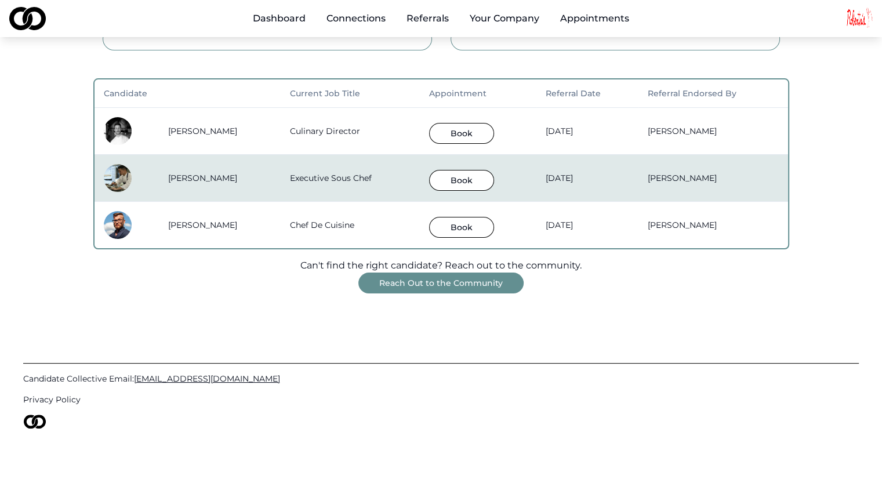
scroll to position [209, 0]
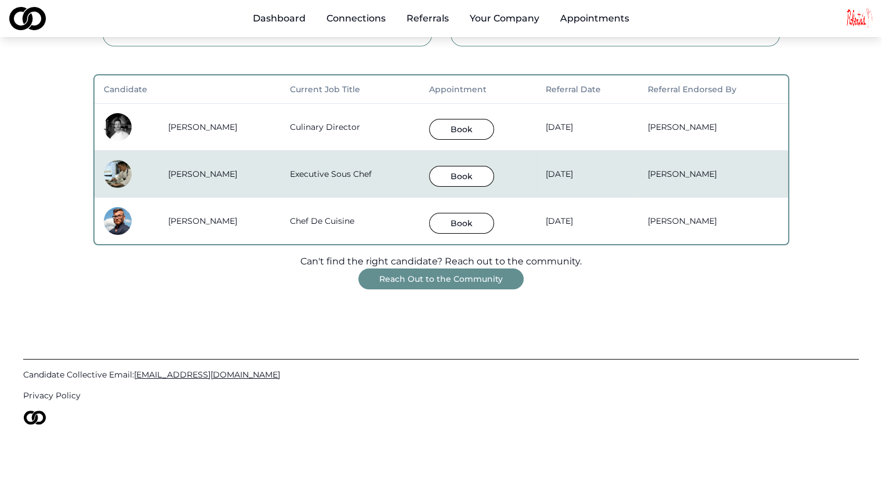
click at [407, 277] on button "Reach Out to the Community" at bounding box center [440, 279] width 165 height 21
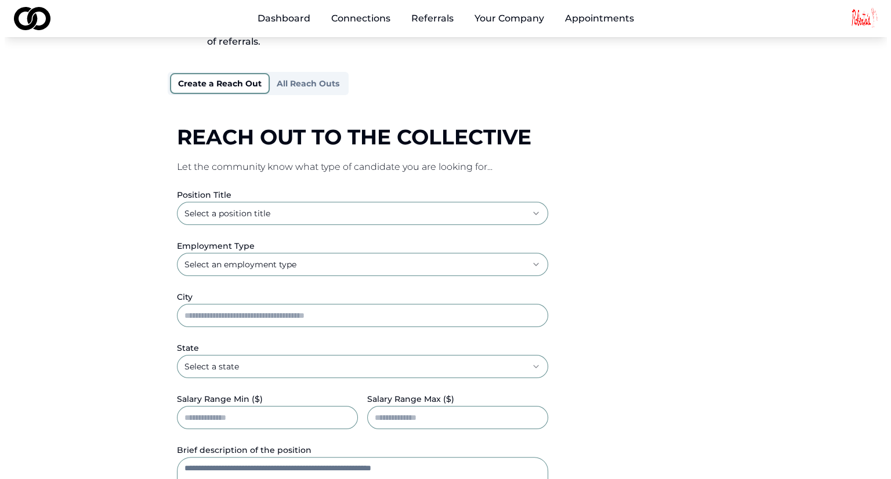
scroll to position [116, 0]
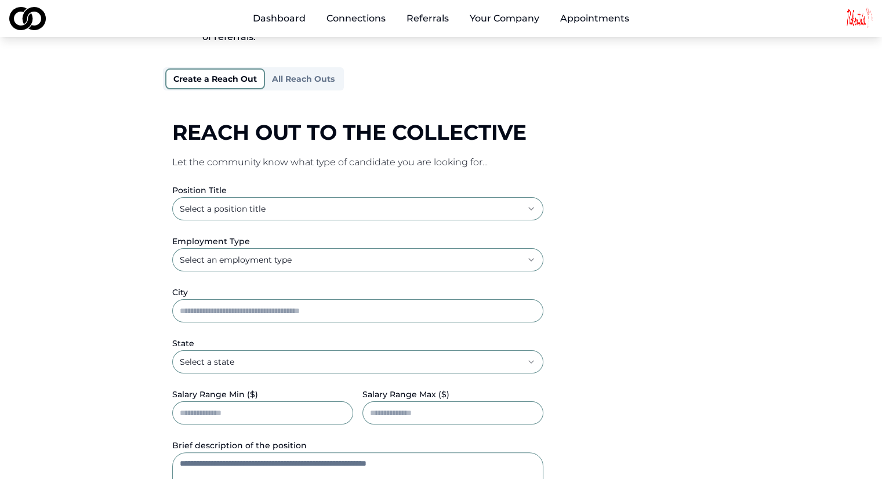
click at [306, 215] on html "**********" at bounding box center [441, 123] width 882 height 479
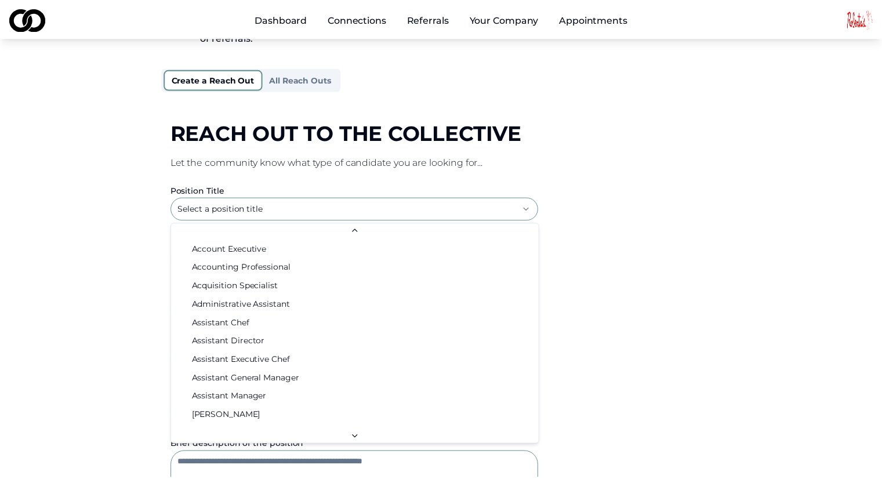
scroll to position [798, 0]
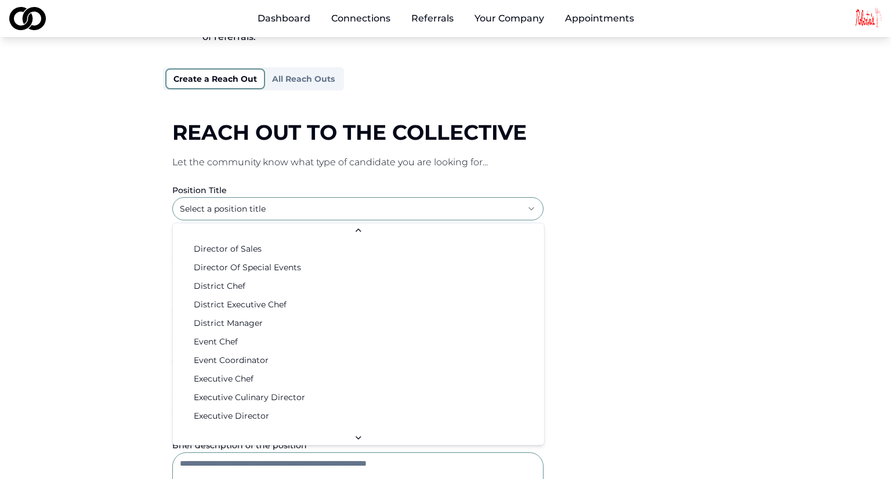
select select "**********"
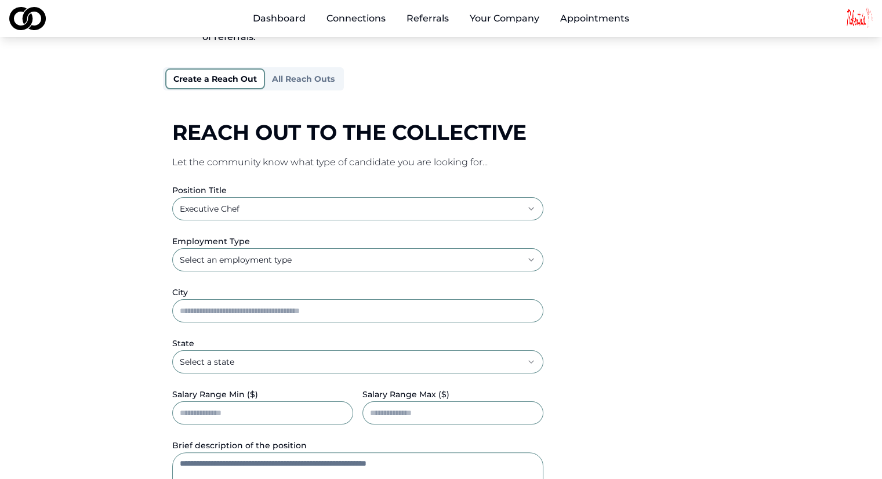
click at [262, 265] on html "**********" at bounding box center [441, 123] width 882 height 479
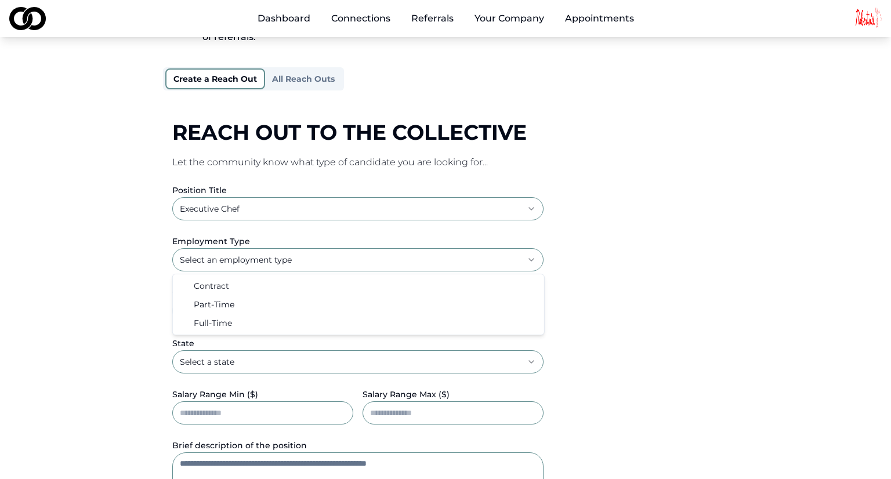
select select "*********"
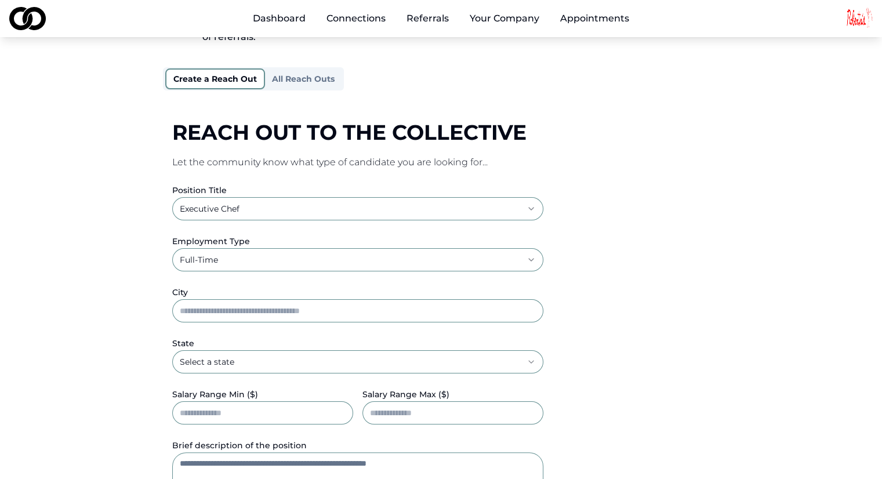
click at [247, 309] on input "City" at bounding box center [357, 310] width 371 height 23
type input "*****"
click at [244, 356] on html "**********" at bounding box center [441, 123] width 882 height 479
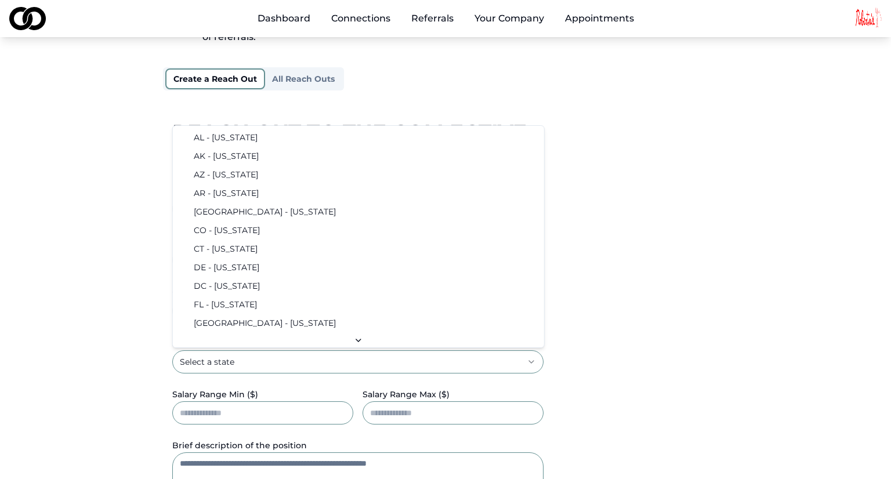
select select "**"
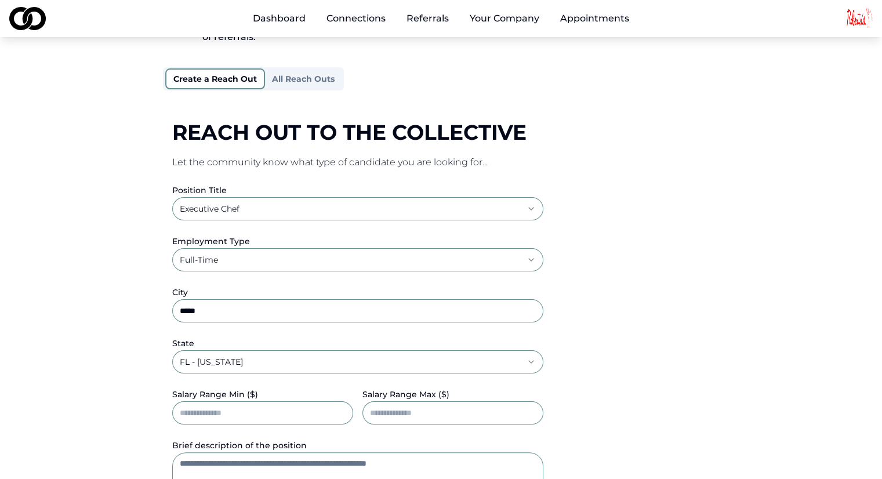
click at [245, 413] on input "Salary Range Min ($)" at bounding box center [262, 412] width 181 height 23
type input "******"
click at [616, 317] on div "**********" at bounding box center [441, 330] width 557 height 471
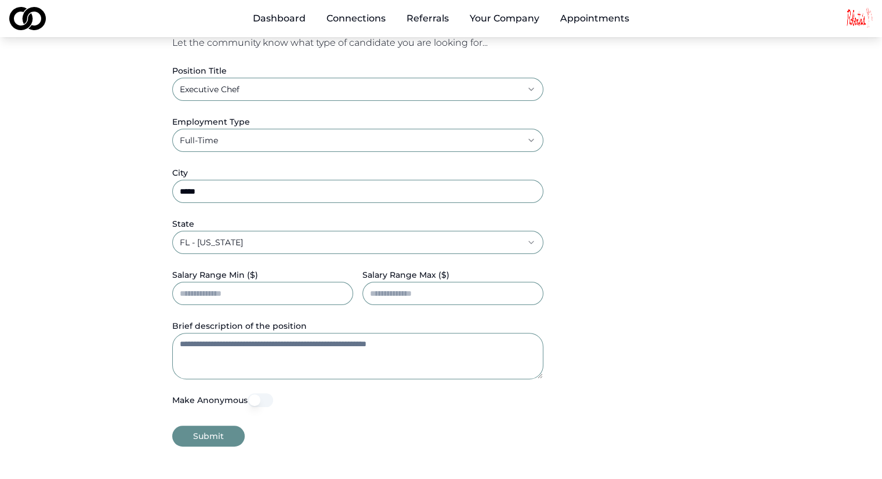
scroll to position [290, 0]
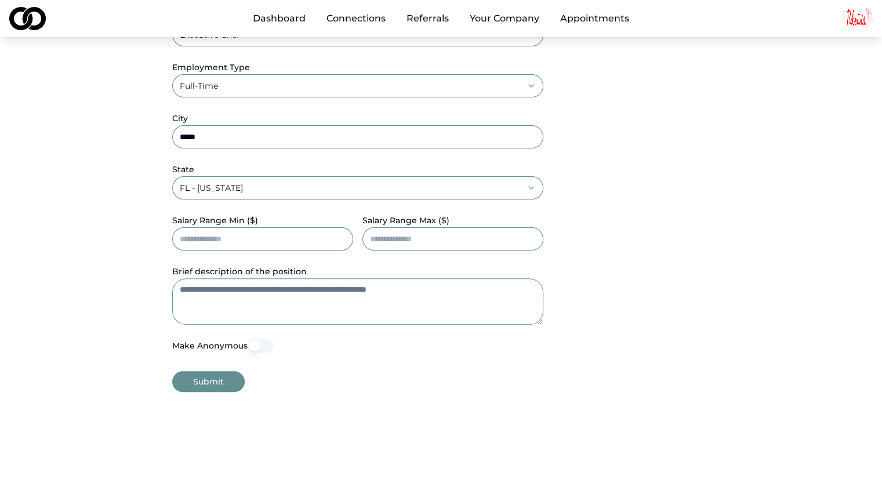
click at [239, 302] on textarea "Brief description of the position" at bounding box center [357, 301] width 371 height 46
click at [266, 300] on textarea "Brief description of the position" at bounding box center [357, 301] width 371 height 46
paste textarea "**********"
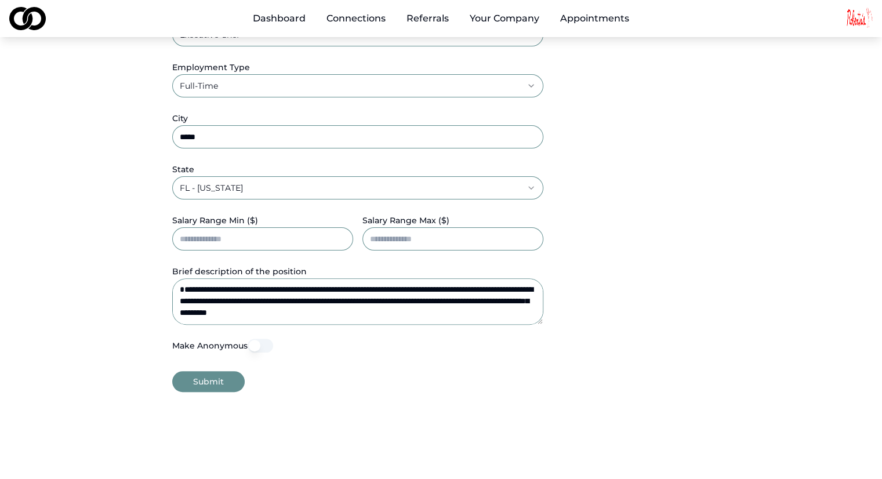
scroll to position [63, 0]
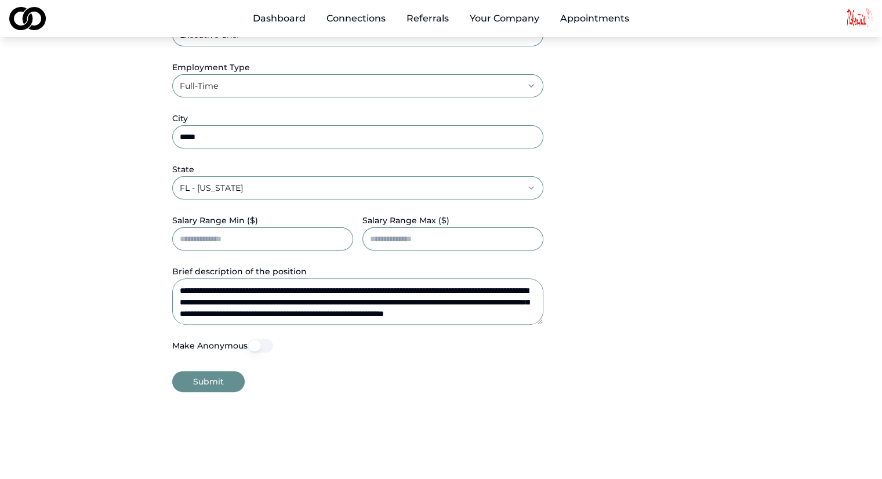
type textarea "**********"
click at [214, 375] on button "Submit" at bounding box center [208, 381] width 72 height 21
click at [214, 375] on form "**********" at bounding box center [357, 200] width 371 height 383
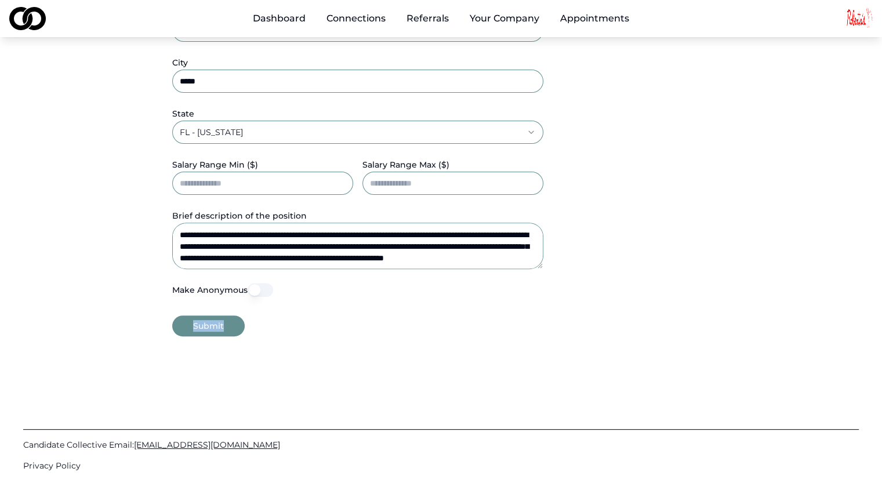
scroll to position [348, 0]
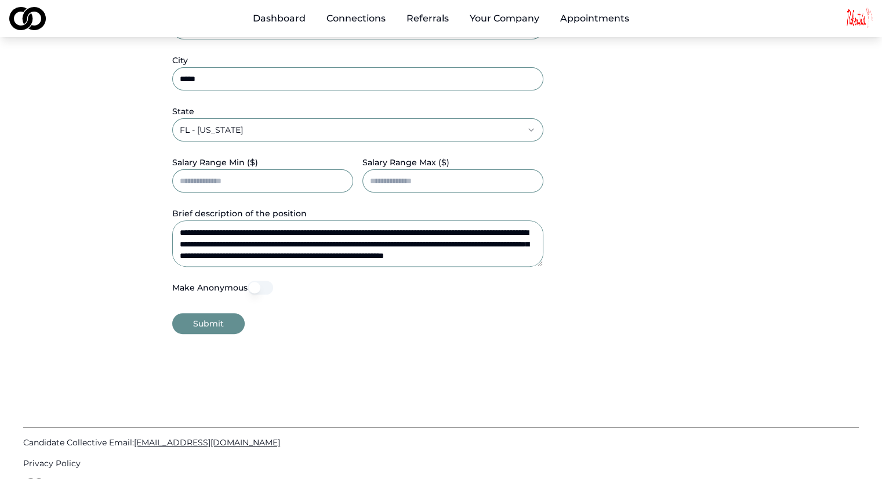
click at [148, 269] on div "**********" at bounding box center [441, 23] width 742 height 622
click at [193, 327] on button "Submit" at bounding box center [208, 323] width 72 height 21
click at [215, 323] on button "Submit" at bounding box center [208, 323] width 72 height 21
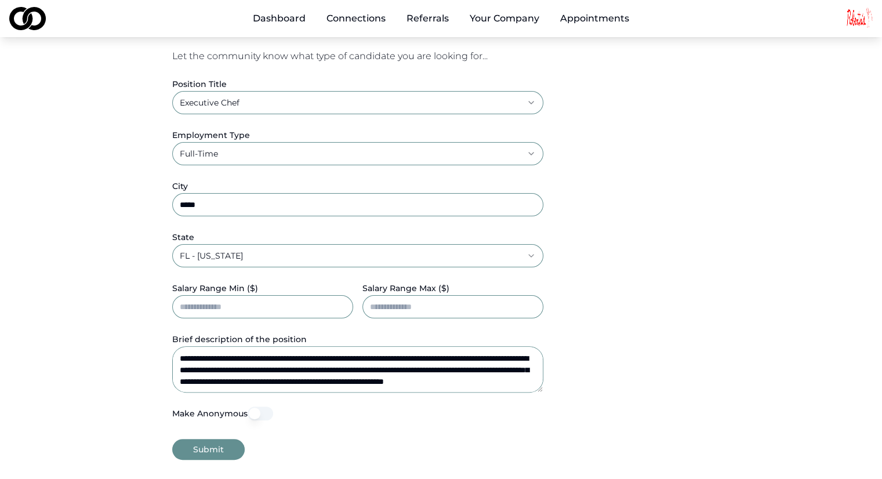
scroll to position [232, 0]
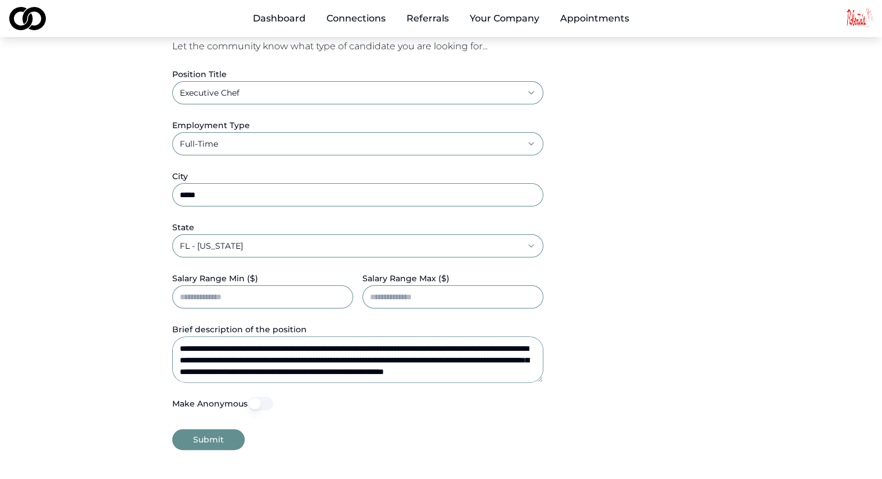
click at [358, 351] on textarea "**********" at bounding box center [357, 359] width 371 height 46
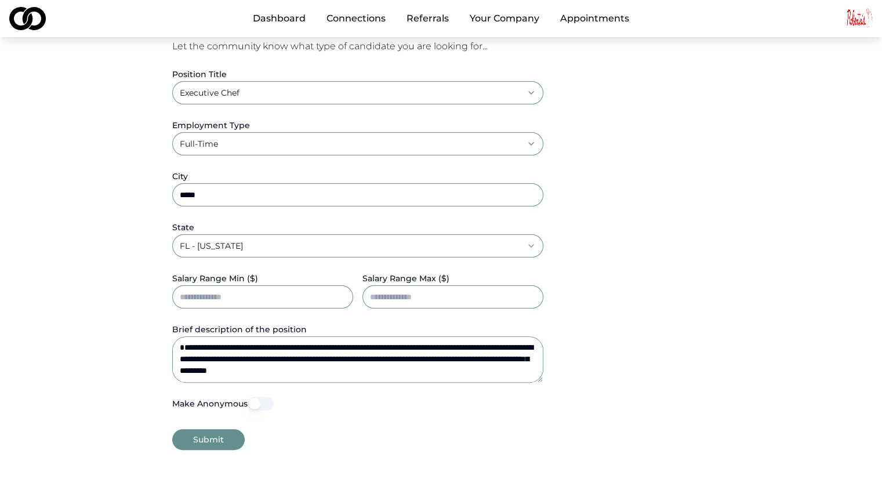
scroll to position [0, 0]
click at [197, 438] on button "Submit" at bounding box center [208, 439] width 72 height 21
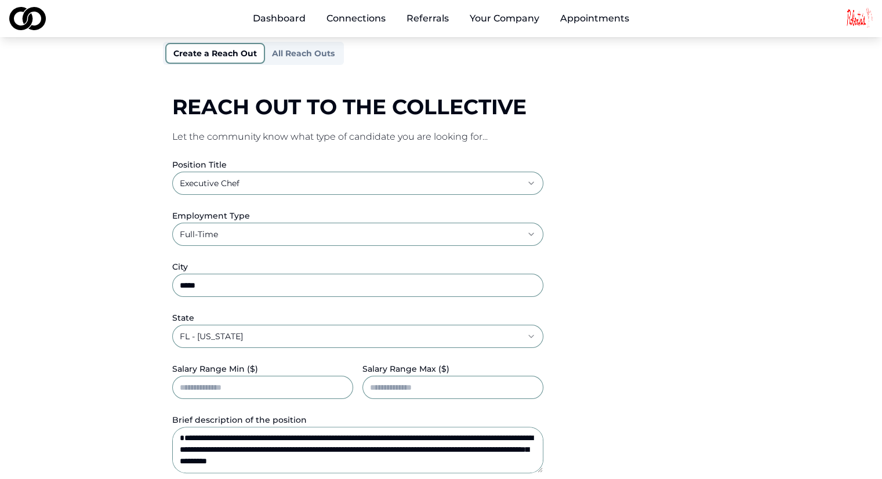
scroll to position [348, 0]
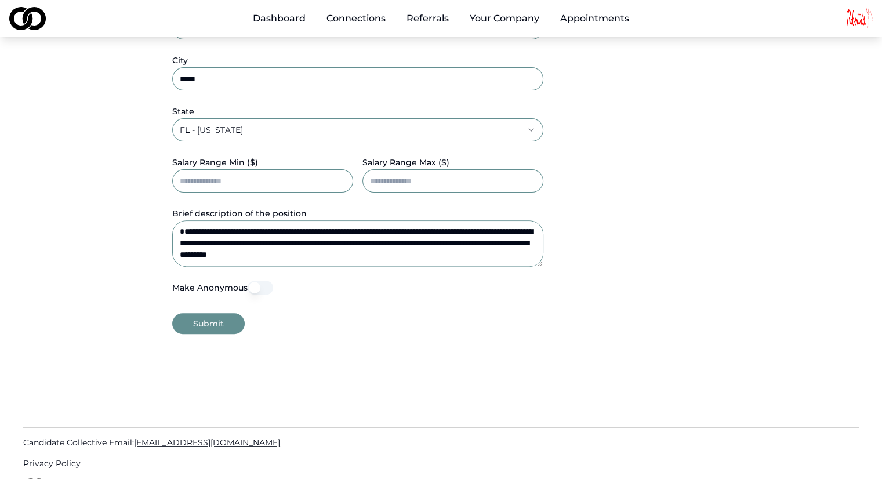
click at [258, 251] on textarea "**********" at bounding box center [357, 243] width 371 height 46
click at [195, 329] on button "Submit" at bounding box center [208, 323] width 72 height 21
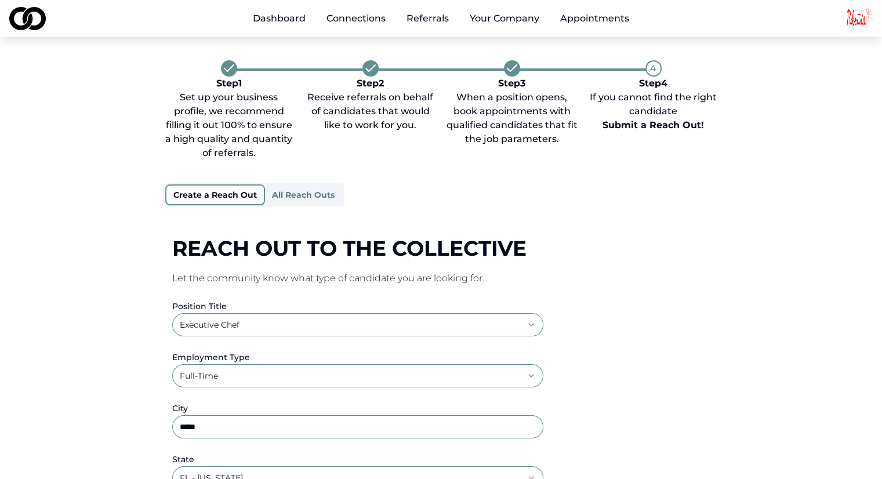
scroll to position [0, 0]
click at [286, 191] on button "All Reach Outs" at bounding box center [303, 195] width 77 height 19
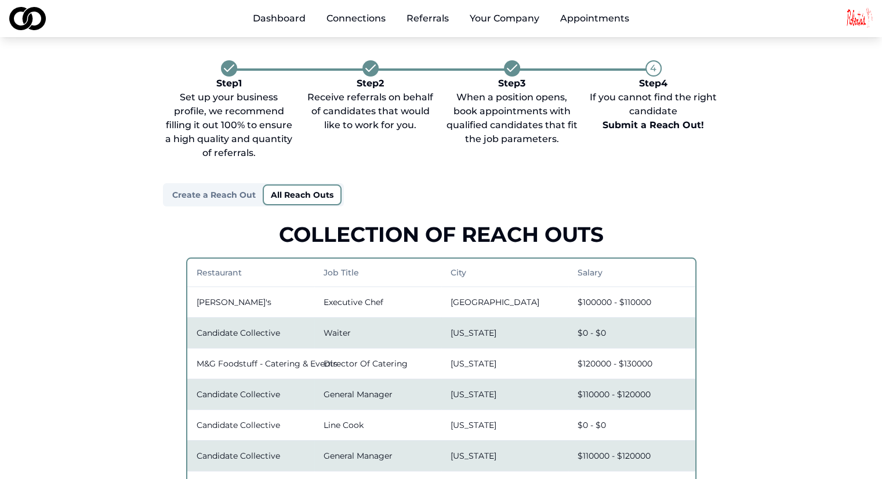
click at [218, 193] on button "Create a Reach Out" at bounding box center [213, 195] width 97 height 19
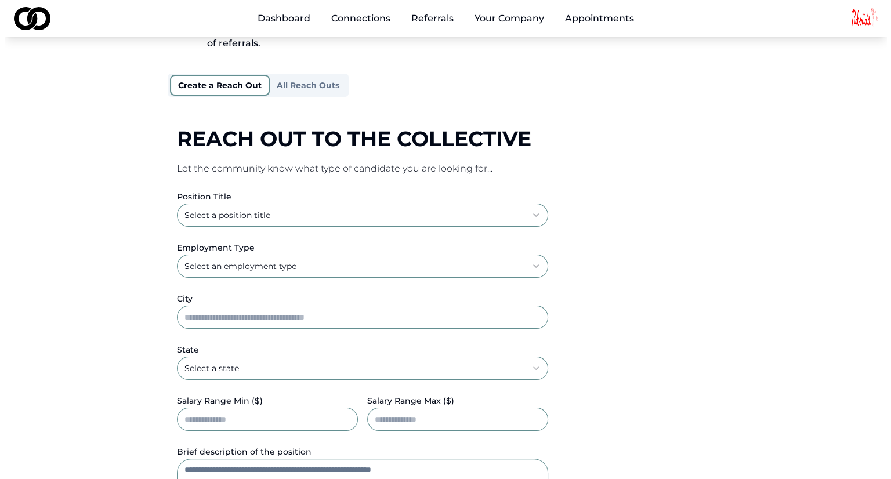
scroll to position [116, 0]
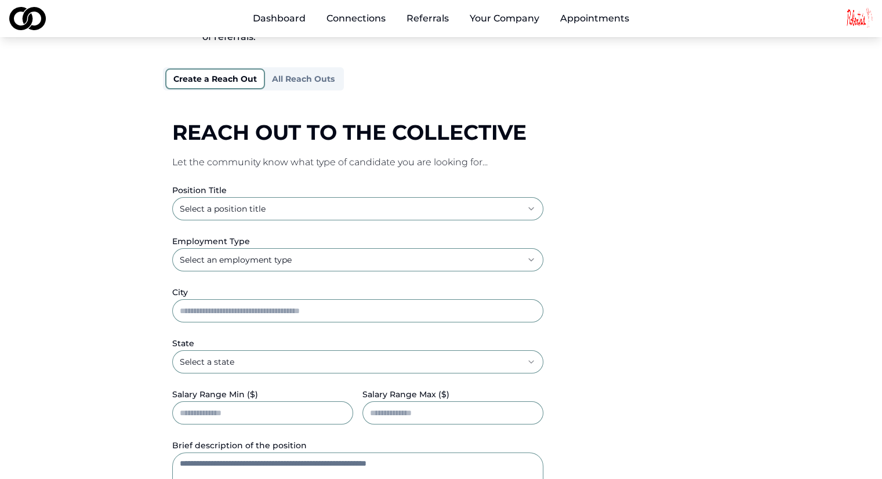
click at [332, 218] on html "**********" at bounding box center [441, 123] width 882 height 479
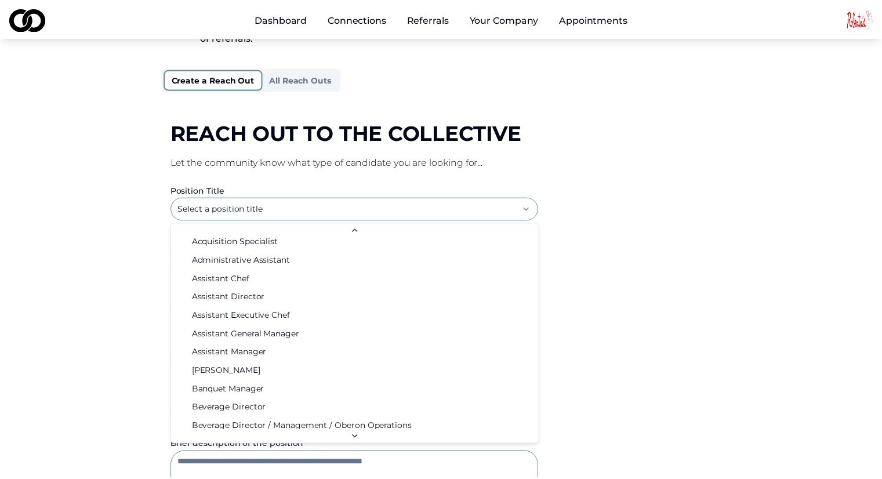
scroll to position [58, 0]
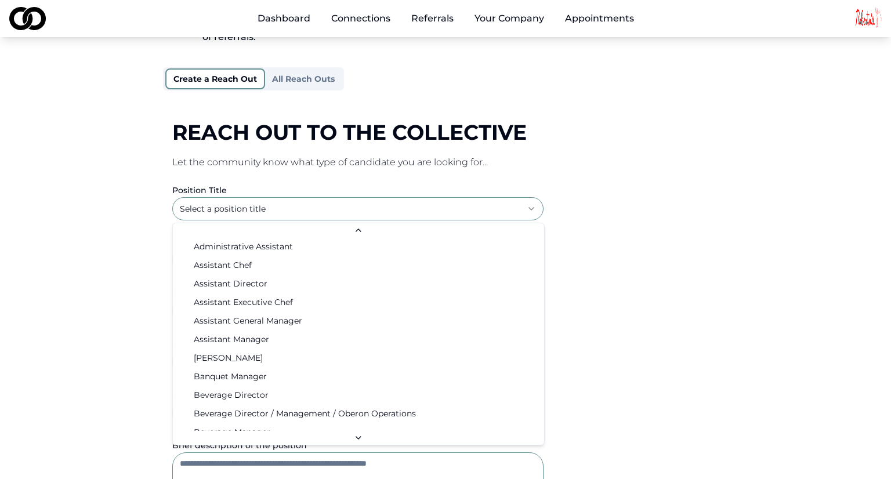
select select "**********"
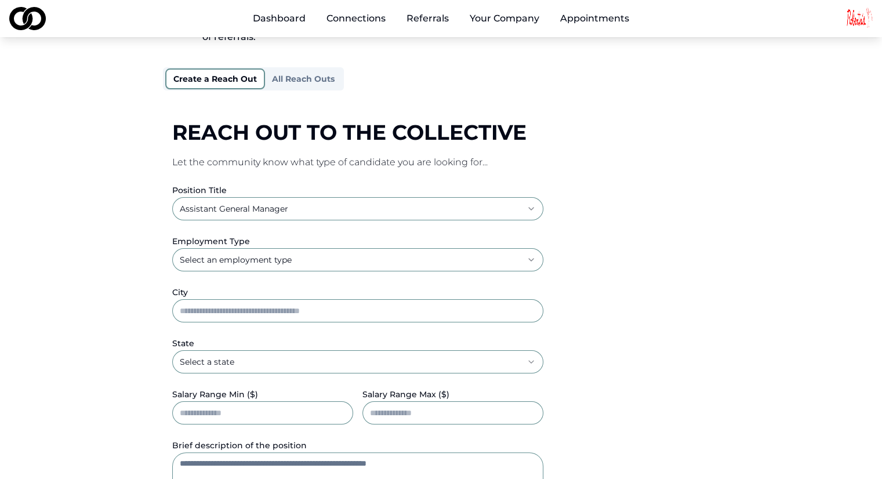
click at [238, 264] on html "**********" at bounding box center [441, 123] width 882 height 479
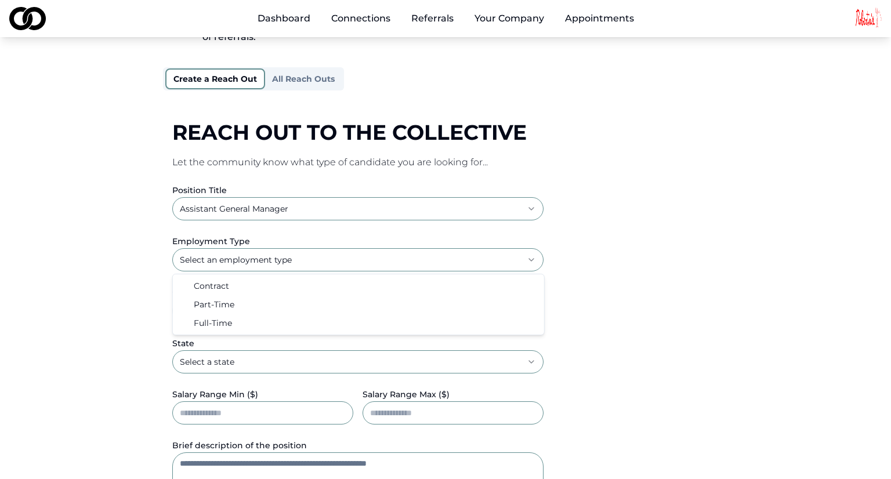
select select "*********"
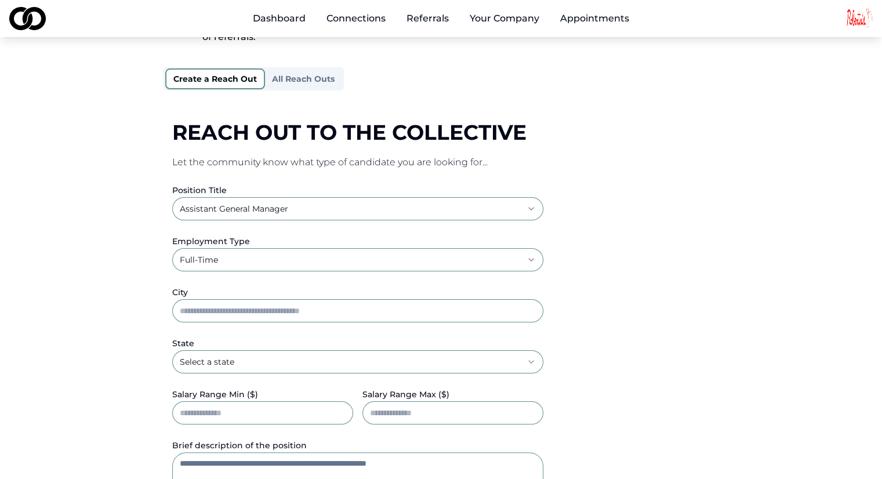
click at [234, 309] on input "City" at bounding box center [357, 310] width 371 height 23
type input "*****"
select select "**"
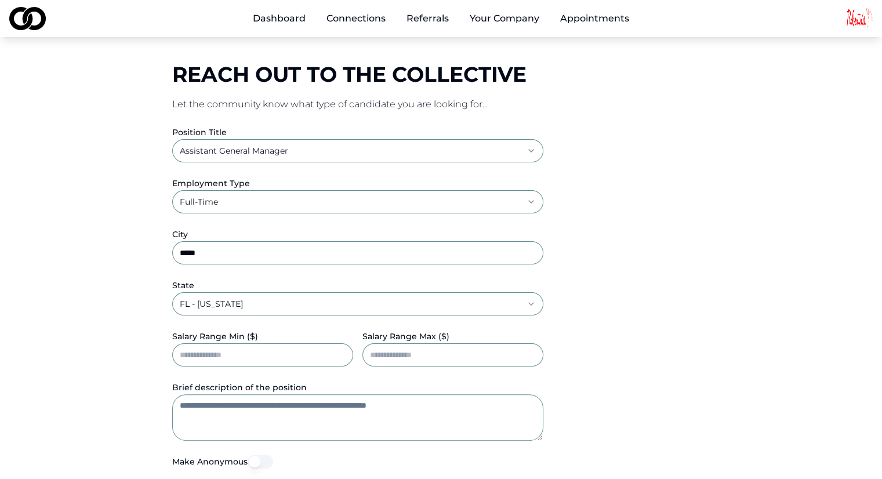
click at [264, 353] on input "Salary Range Min ($)" at bounding box center [262, 354] width 181 height 23
type input "*****"
paste textarea "**********"
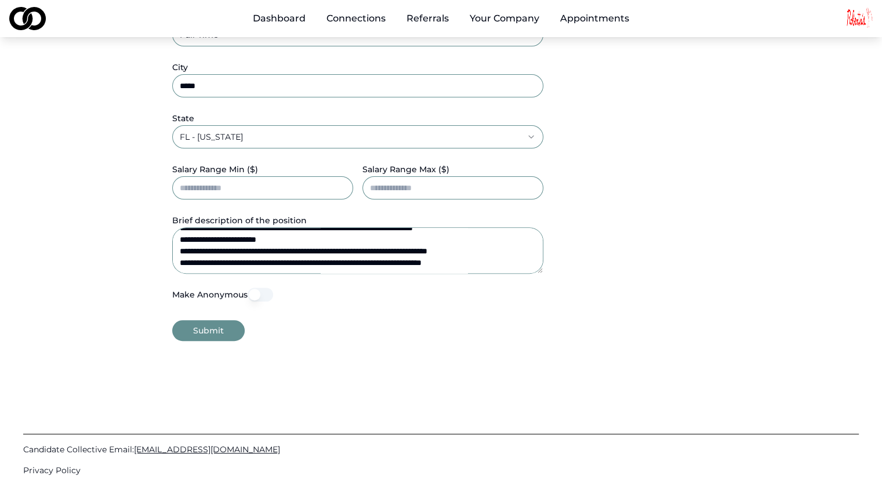
scroll to position [348, 0]
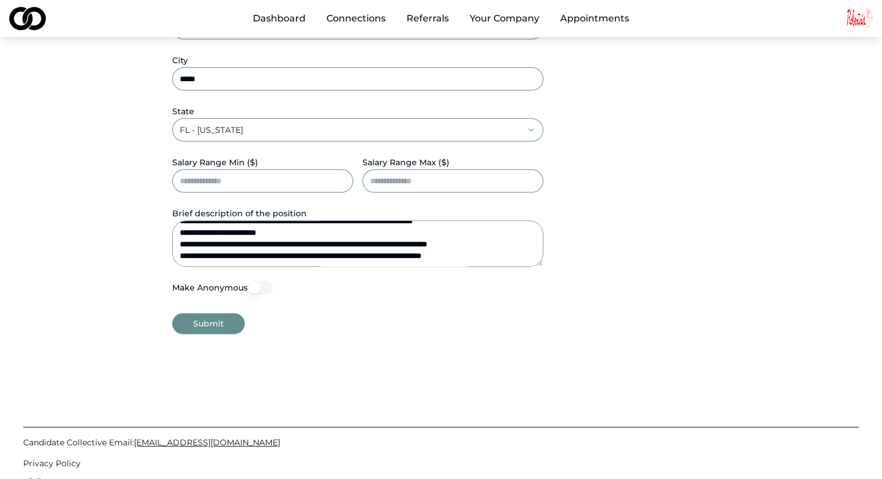
type textarea "**********"
click at [212, 325] on button "Submit" at bounding box center [208, 323] width 72 height 21
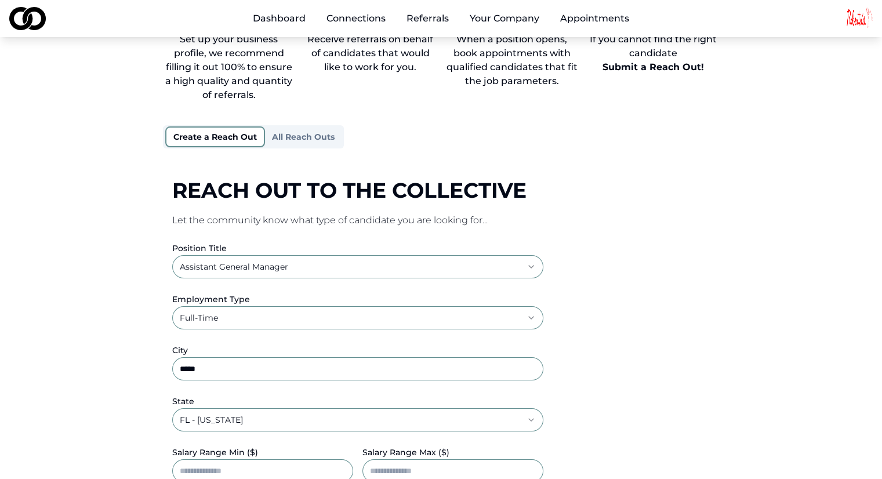
scroll to position [406, 0]
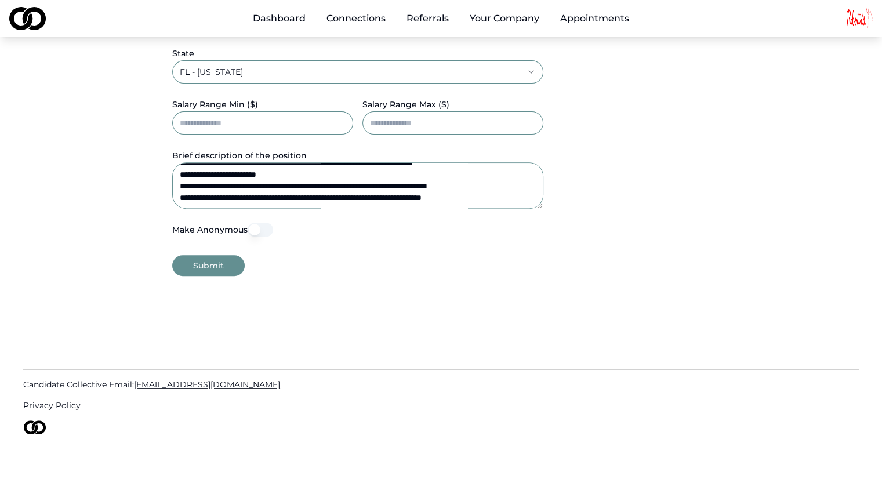
click at [197, 255] on button "Submit" at bounding box center [208, 265] width 72 height 21
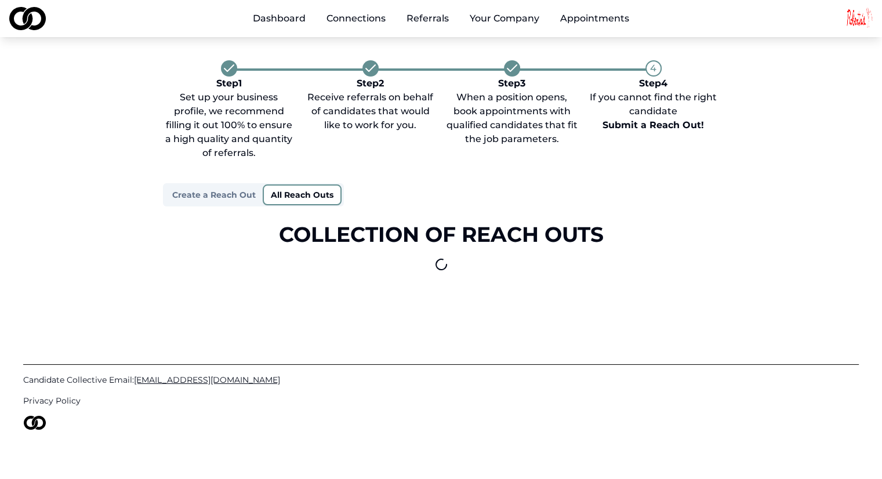
click at [289, 189] on button "All Reach Outs" at bounding box center [302, 194] width 79 height 21
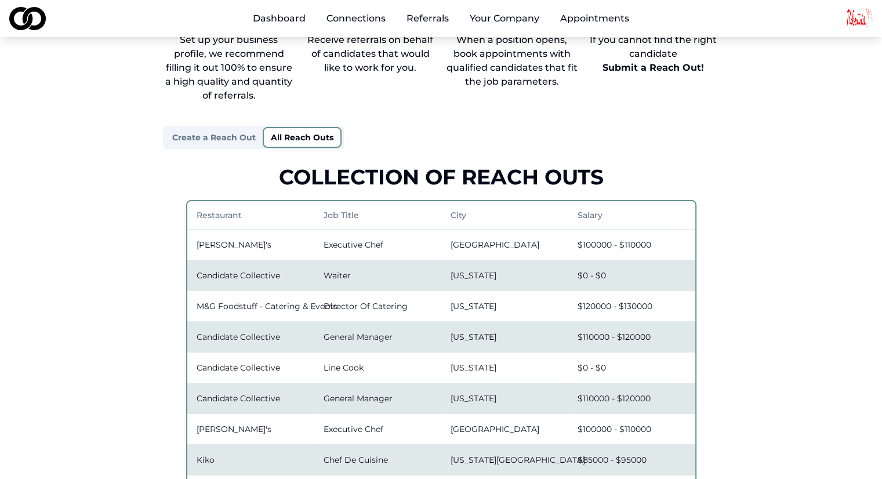
scroll to position [58, 0]
click at [216, 142] on button "Create a Reach Out" at bounding box center [213, 137] width 97 height 19
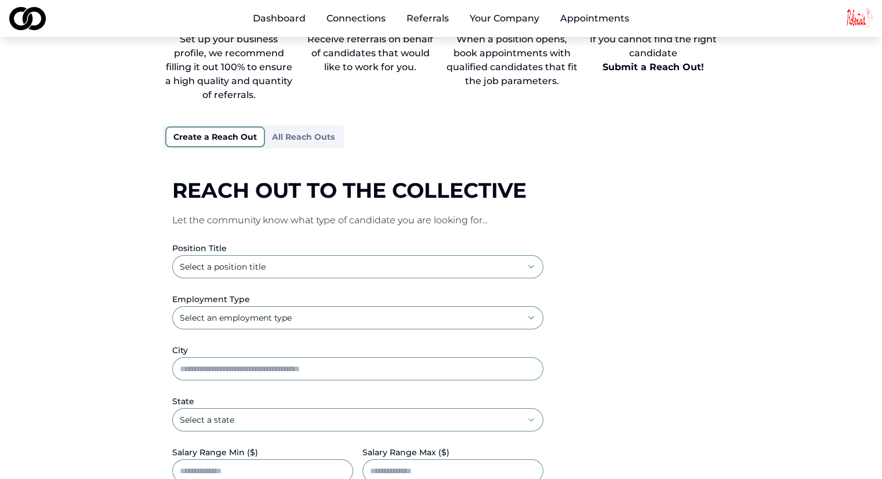
click at [282, 140] on div "**********" at bounding box center [441, 313] width 557 height 622
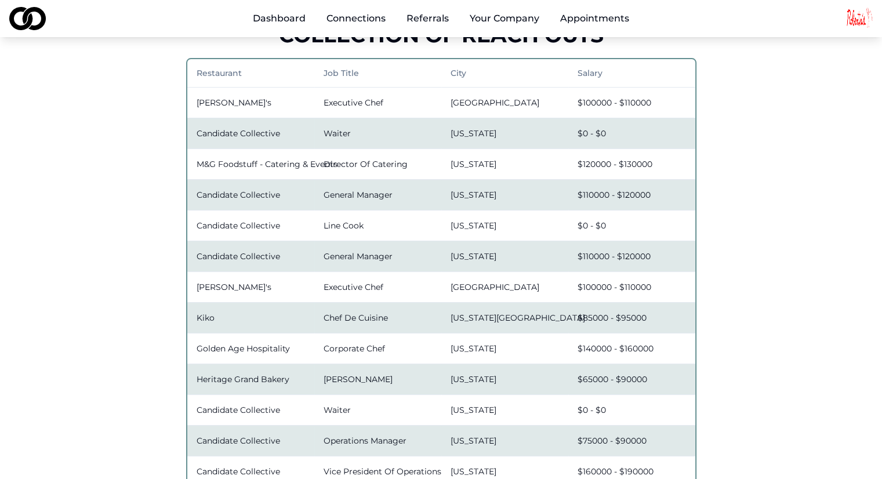
scroll to position [180, 0]
